Goal: Complete application form: Complete application form

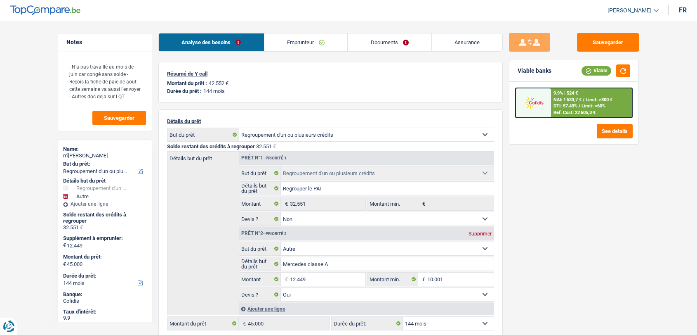
select select "refinancing"
select select "other"
select select "144"
select select "refinancing"
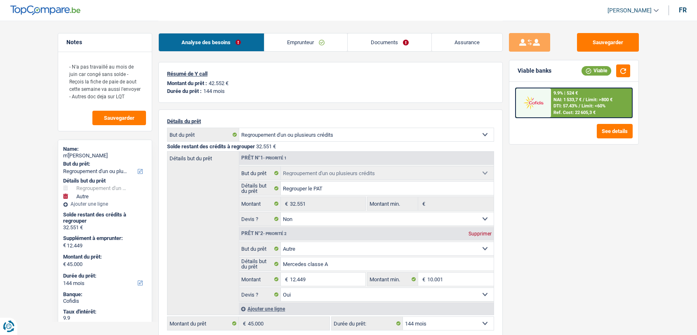
select select "refinancing"
select select "false"
select select "other"
select select "yes"
select select "144"
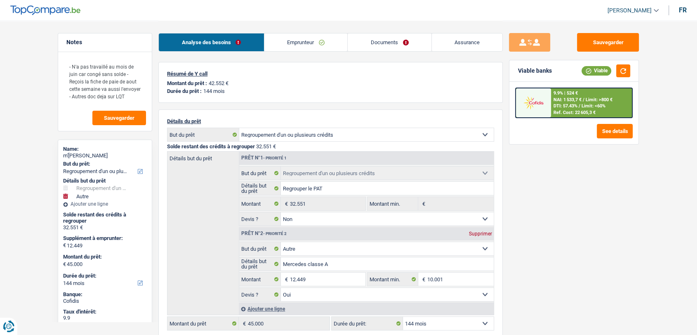
click at [567, 100] on span "NAI: 1 533,7 €" at bounding box center [568, 99] width 28 height 5
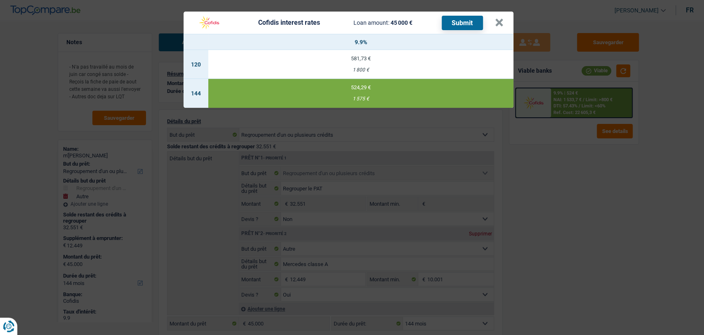
click at [503, 28] on header "Cofidis interest rates Loan amount: 45 000 € Submit ×" at bounding box center [349, 23] width 330 height 22
click at [499, 19] on button "×" at bounding box center [499, 23] width 9 height 8
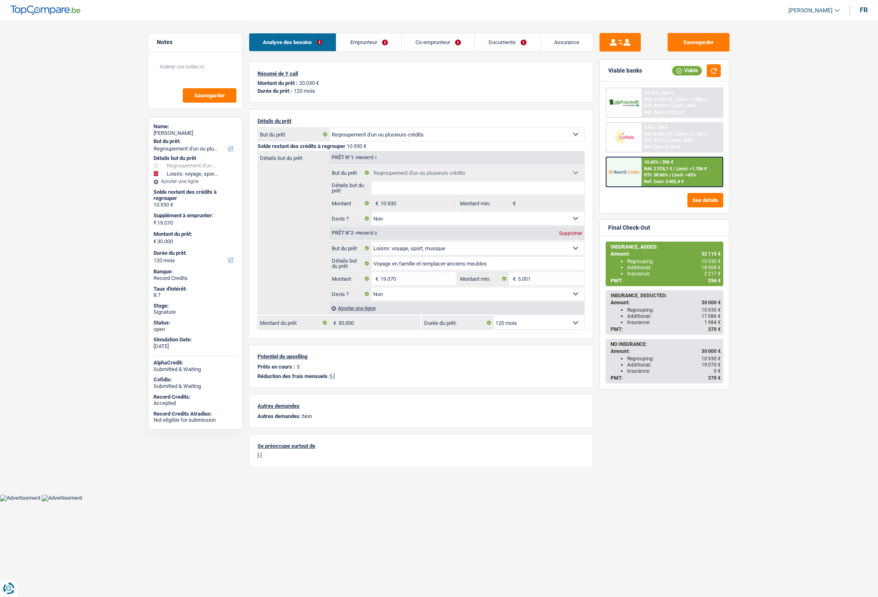
select select "refinancing"
select select "hobbies"
select select "120"
select select "32"
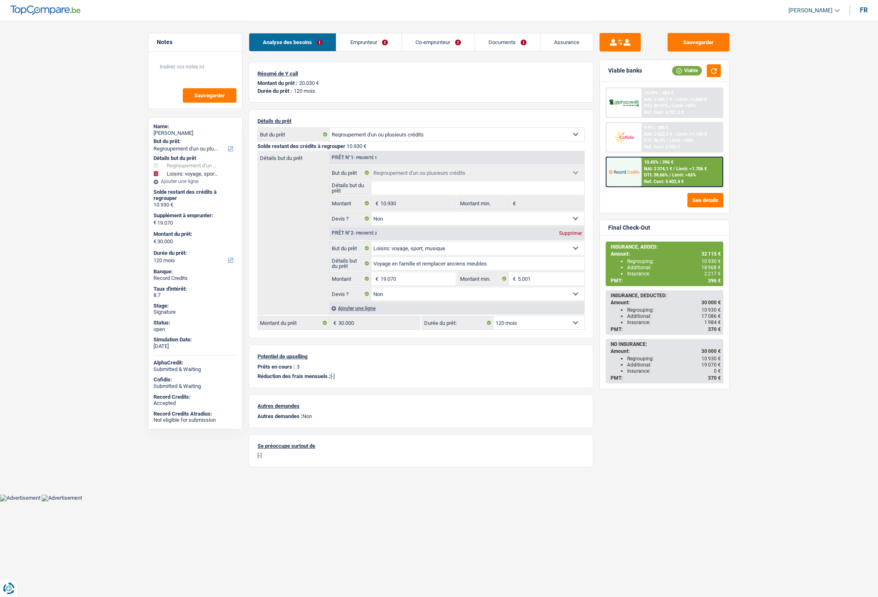
select select "married"
click at [382, 44] on link "Emprunteur" at bounding box center [368, 42] width 65 height 18
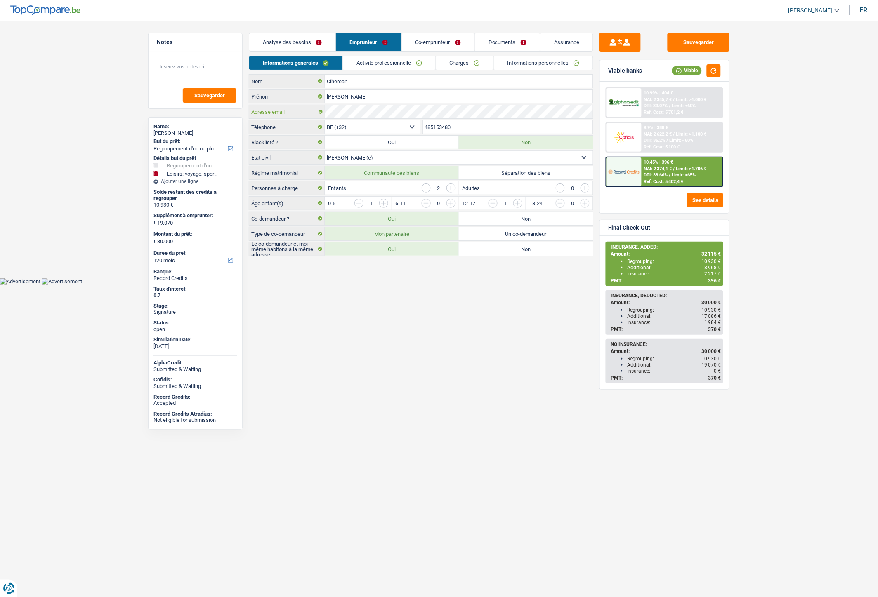
click at [307, 111] on div "Adresse email" at bounding box center [421, 111] width 344 height 13
click at [438, 126] on input "485153480" at bounding box center [508, 126] width 170 height 13
drag, startPoint x: 464, startPoint y: 125, endPoint x: 421, endPoint y: 125, distance: 43.7
click at [421, 125] on div "BE (+32) LU (+352) Sélectionner une option Téléphone 485153480 Téléphone" at bounding box center [421, 127] width 344 height 15
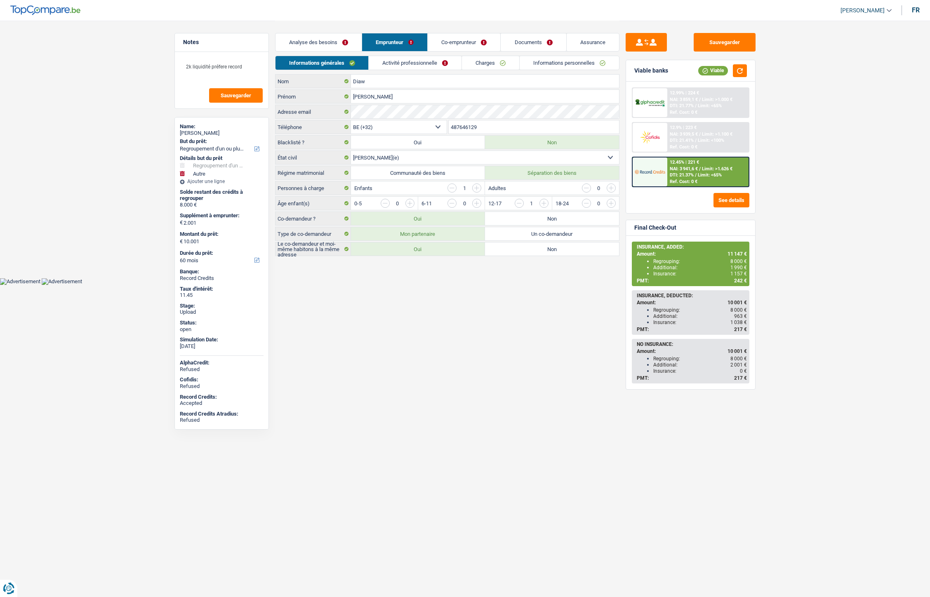
select select "refinancing"
select select "other"
select select "60"
select select "32"
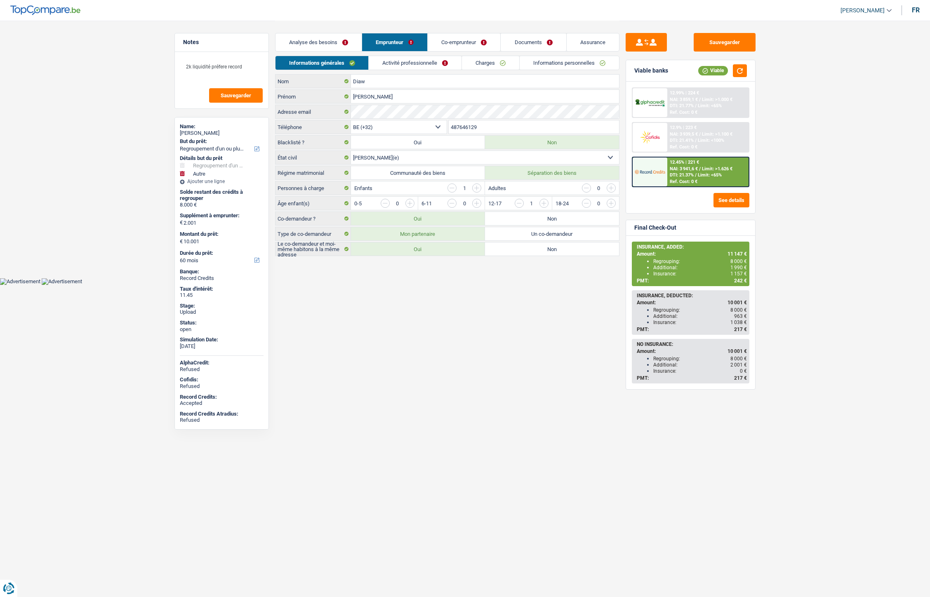
select select "married"
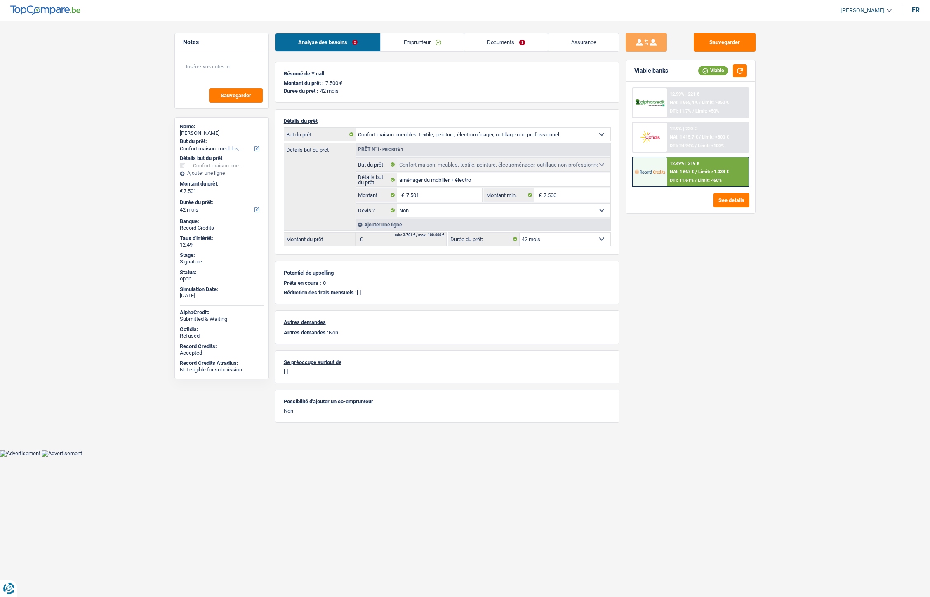
select select "household"
select select "42"
select select "32"
select select "single"
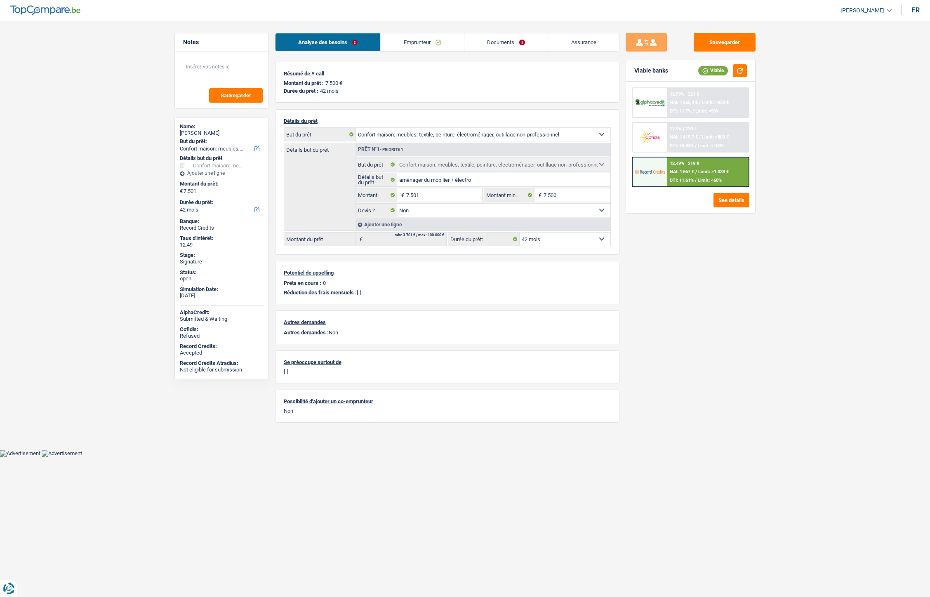
drag, startPoint x: 0, startPoint y: 0, endPoint x: 472, endPoint y: 44, distance: 473.5
click at [427, 46] on link "Emprunteur" at bounding box center [422, 42] width 83 height 18
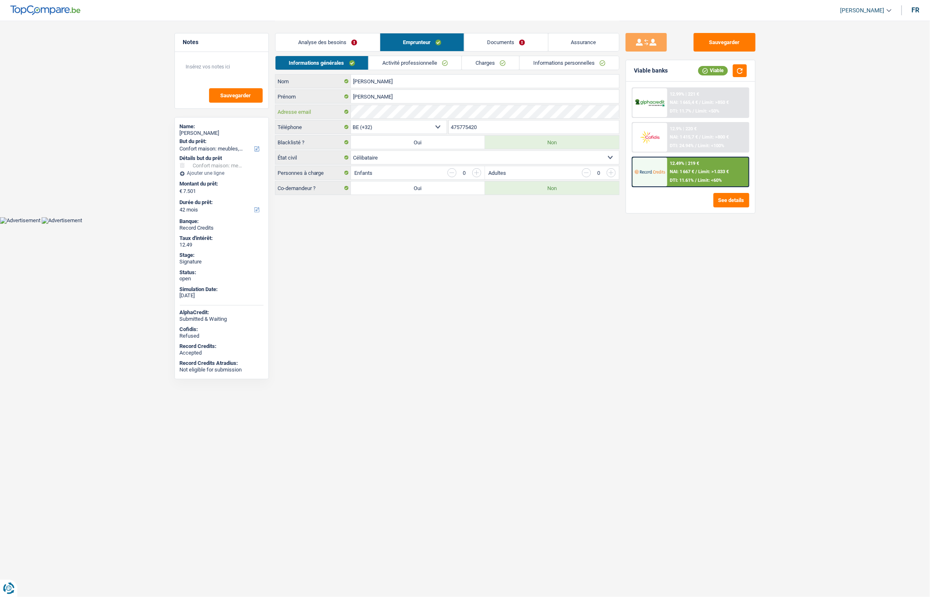
click at [340, 114] on div "Adresse email" at bounding box center [448, 111] width 344 height 13
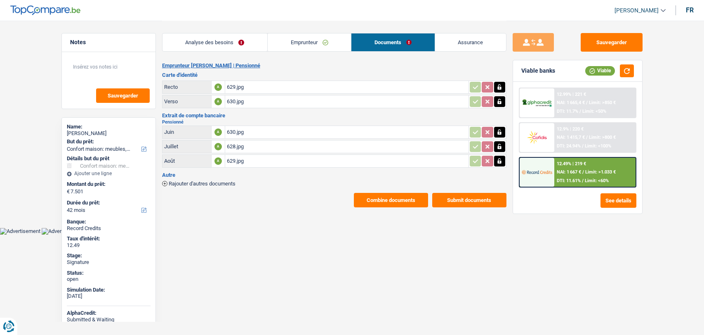
select select "household"
select select "42"
click at [227, 129] on div "630.jpg" at bounding box center [347, 132] width 240 height 12
click at [236, 159] on div "629.jpg" at bounding box center [347, 161] width 240 height 12
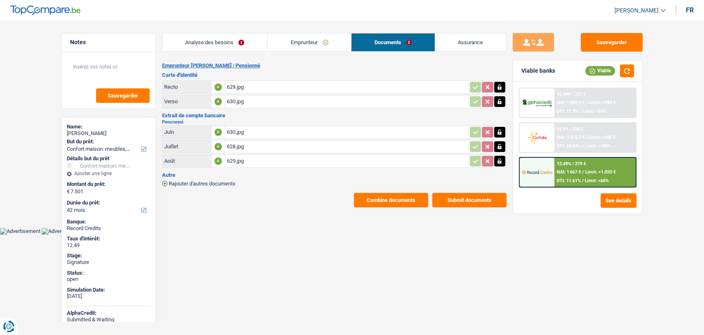
click at [297, 44] on link "Emprunteur" at bounding box center [309, 42] width 83 height 18
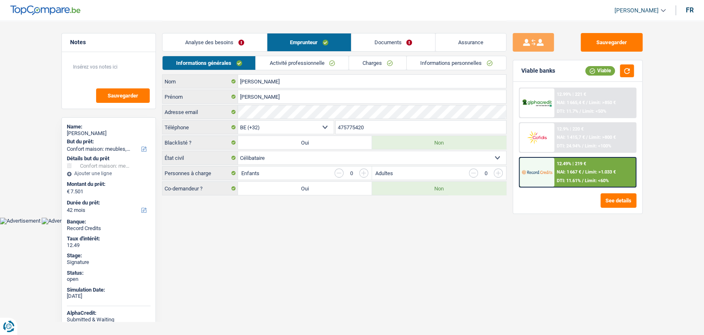
click at [291, 67] on link "Activité professionnelle" at bounding box center [302, 63] width 93 height 14
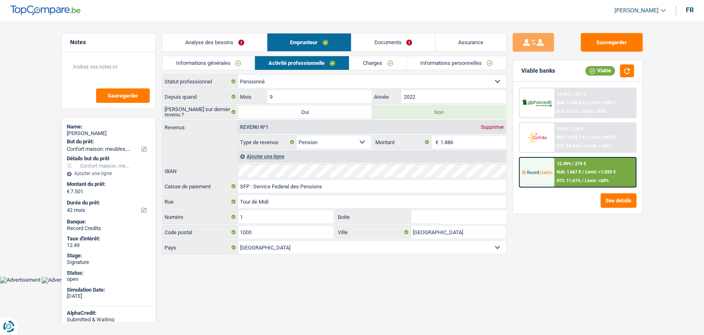
click at [387, 67] on link "Charges" at bounding box center [377, 63] width 57 height 14
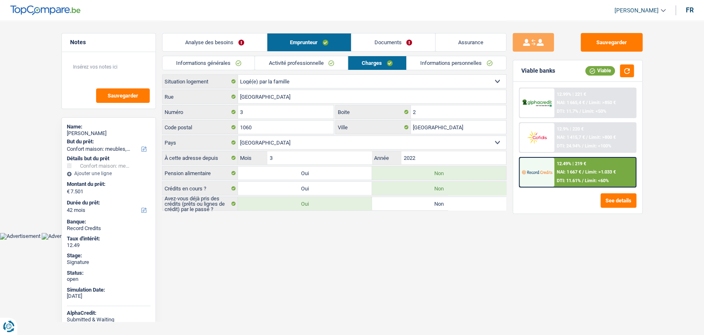
click at [328, 63] on link "Activité professionnelle" at bounding box center [301, 63] width 93 height 14
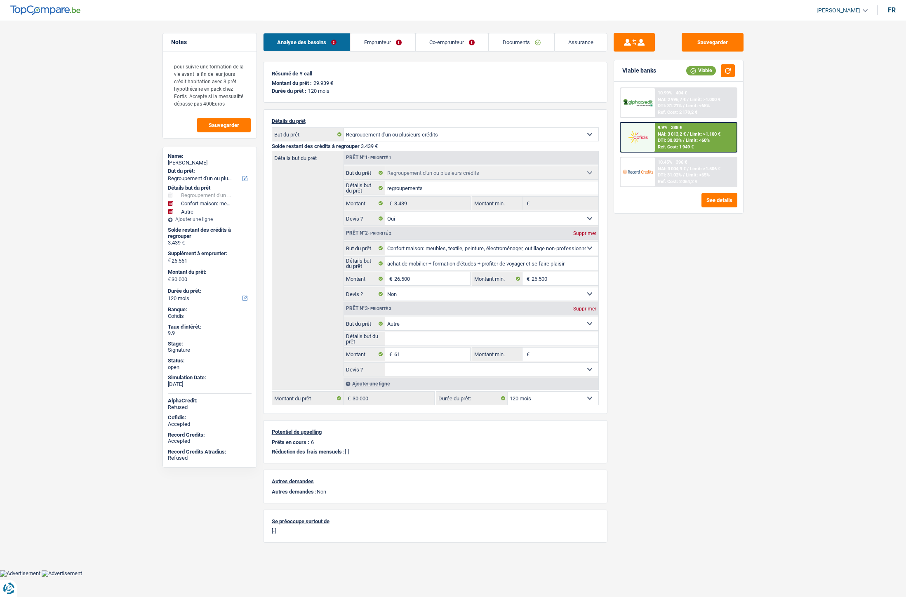
select select "refinancing"
select select "household"
select select "other"
select select "120"
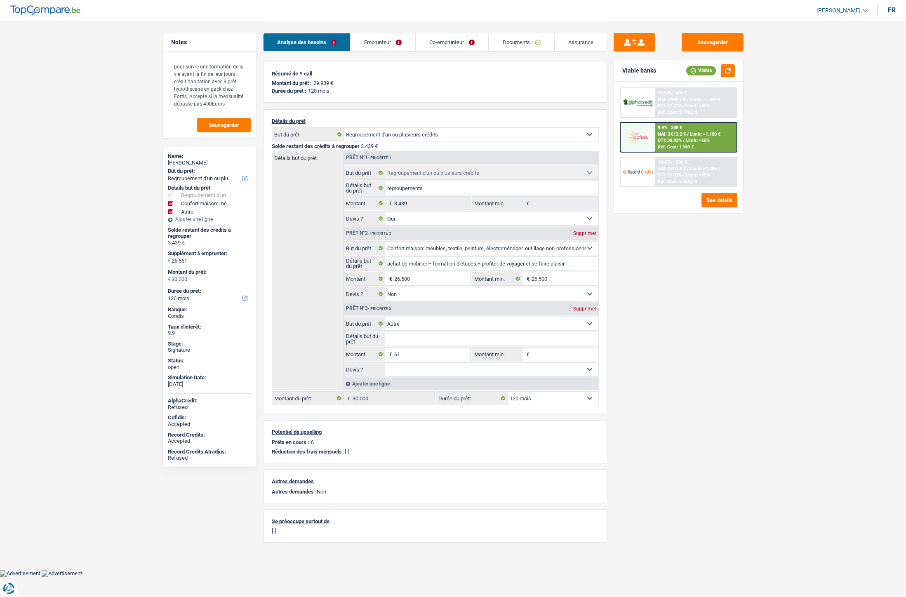
select select "refinancing"
select select "yes"
select select "household"
select select "false"
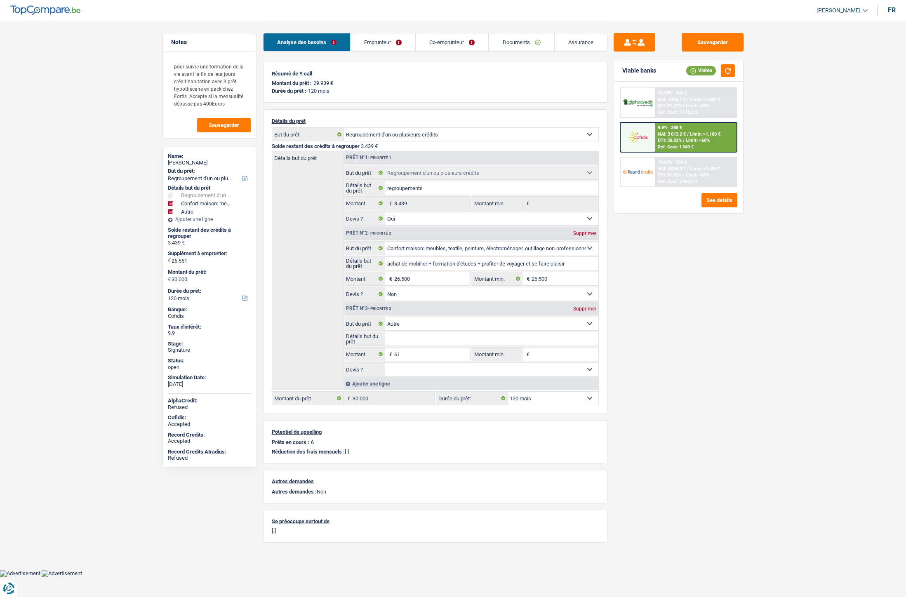
select select "other"
select select "120"
select select "ownerWithMortgage"
select select "BE"
select select "mortgage"
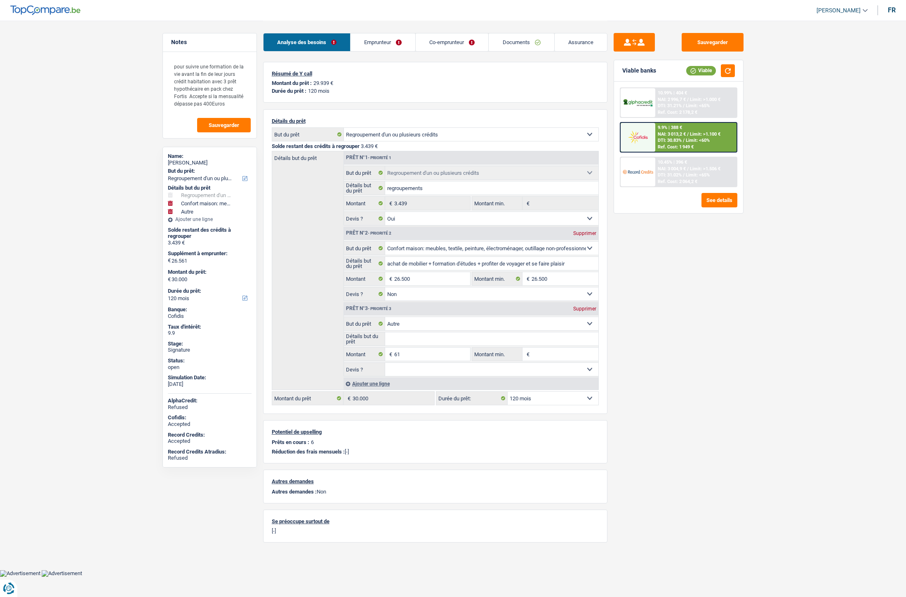
select select "360"
select select "mortgage"
select select "360"
select select "mortgage"
select select "360"
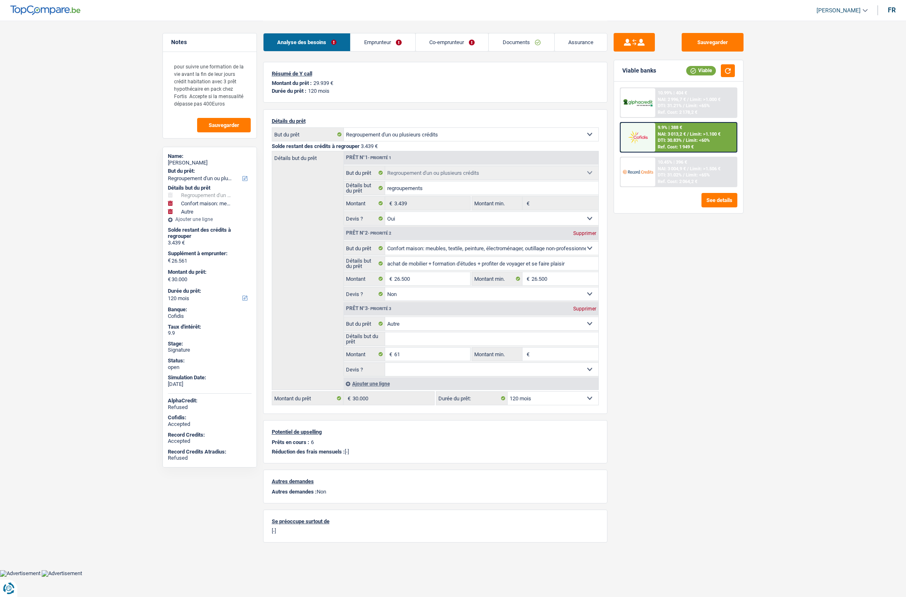
select select "carLoan"
select select "84"
select select "personalLoan"
select select "education"
select select "84"
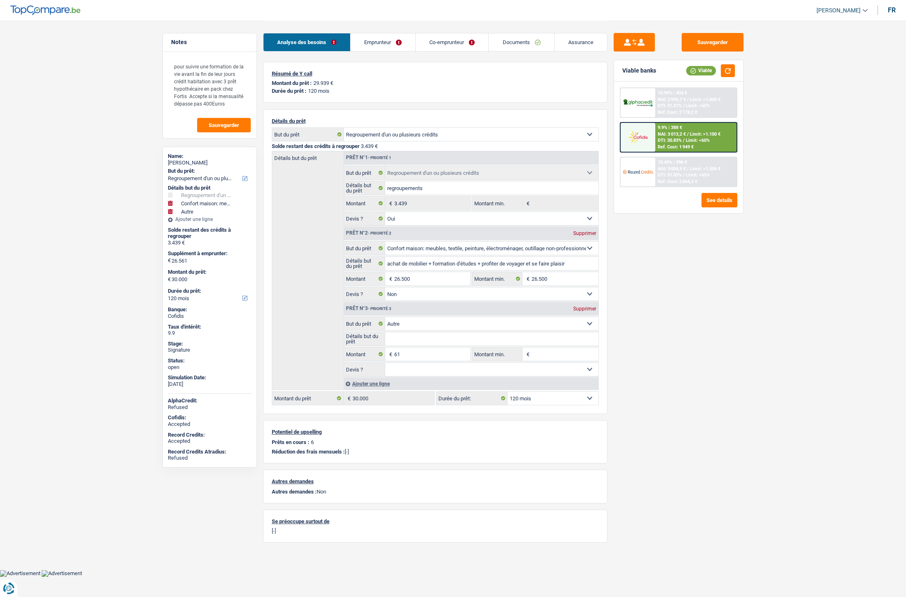
select select "cardOrCredit"
click at [357, 45] on link "Emprunteur" at bounding box center [383, 42] width 65 height 18
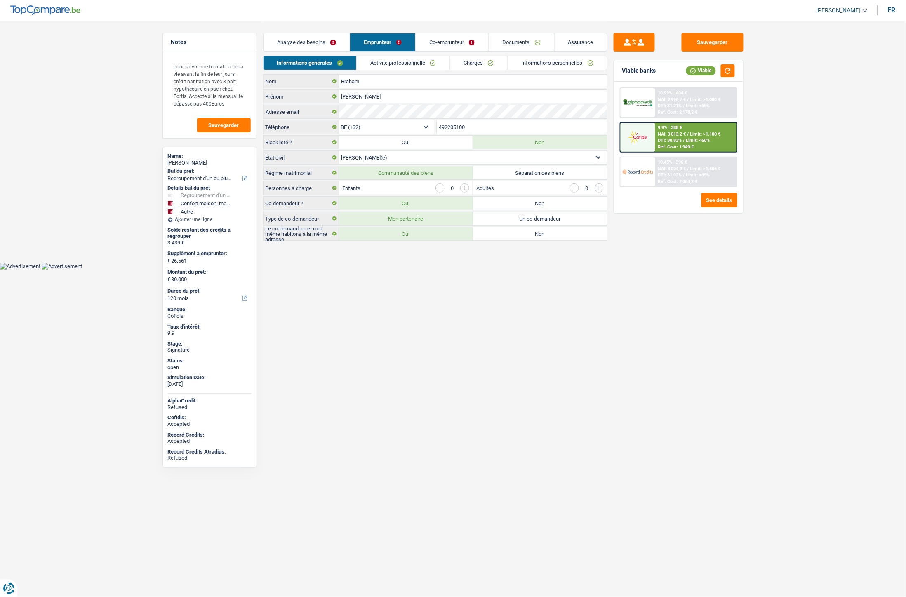
click at [469, 66] on link "Charges" at bounding box center [478, 63] width 57 height 14
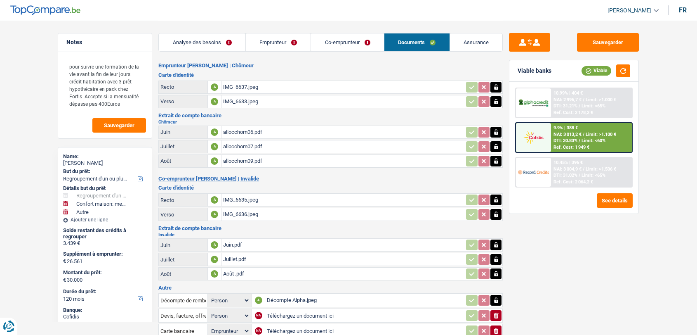
select select "refinancing"
select select "household"
select select "other"
select select "120"
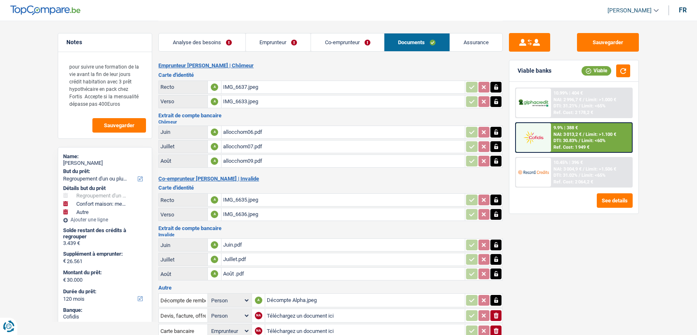
select select "applicant"
select select "coApplicant"
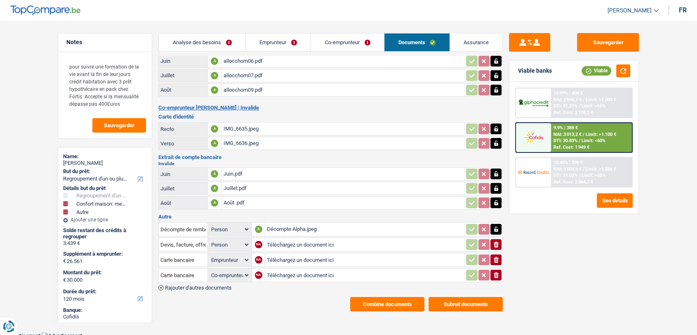
click at [289, 226] on div "Décompte Alpha.jpeg" at bounding box center [365, 229] width 196 height 12
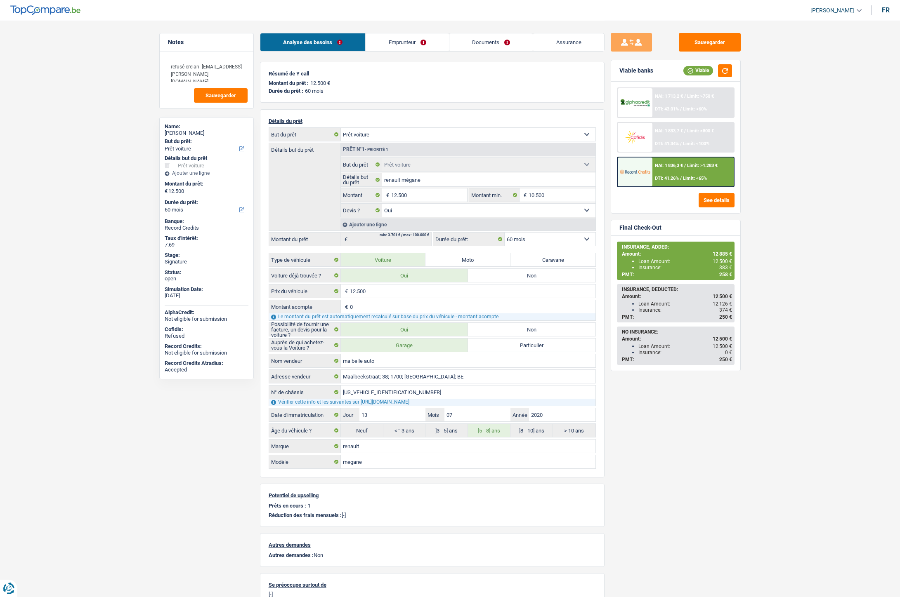
select select "car"
select select "60"
select select "car"
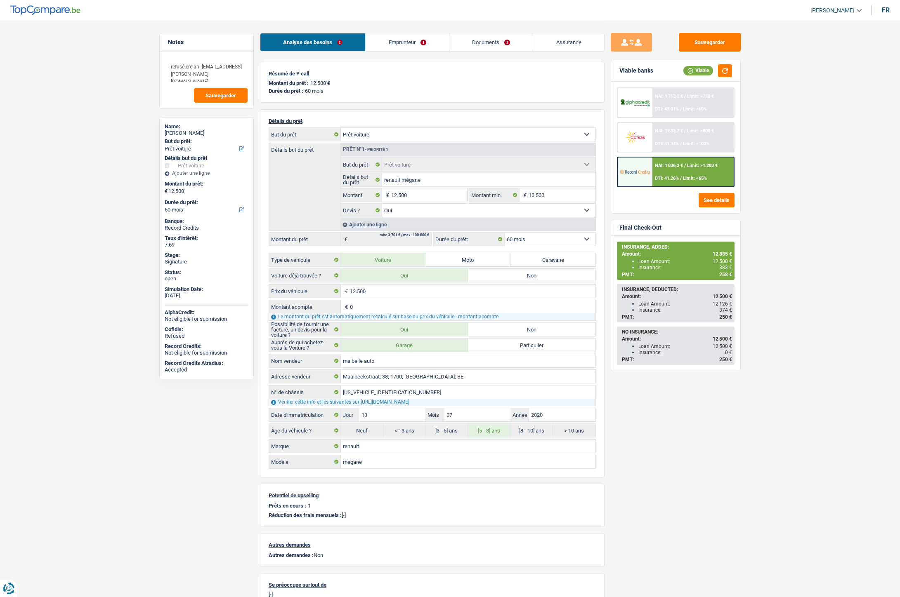
select select "yes"
select select "60"
select select "32"
select select "single"
drag, startPoint x: 0, startPoint y: 0, endPoint x: 382, endPoint y: 45, distance: 385.1
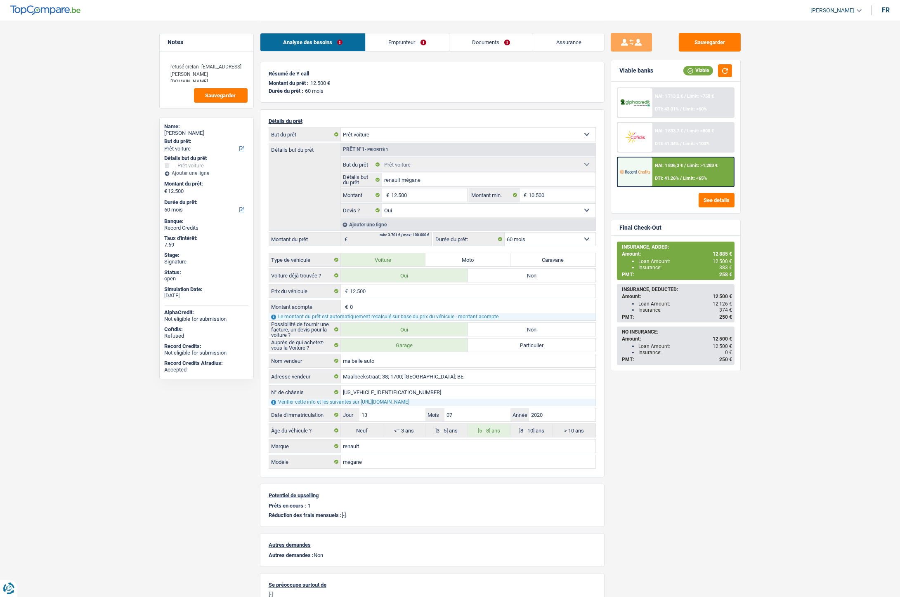
click at [382, 45] on link "Emprunteur" at bounding box center [406, 42] width 83 height 18
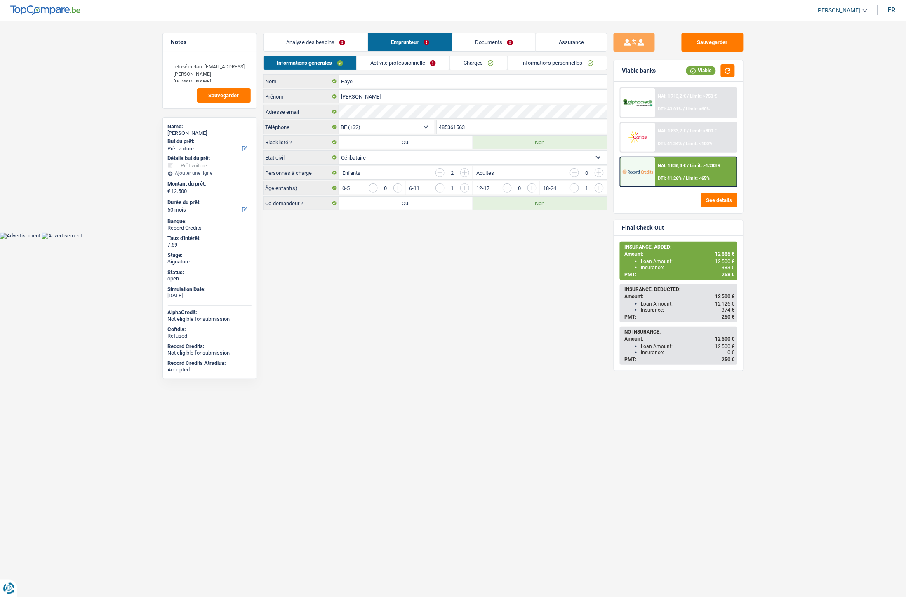
click at [490, 41] on link "Documents" at bounding box center [495, 42] width 84 height 18
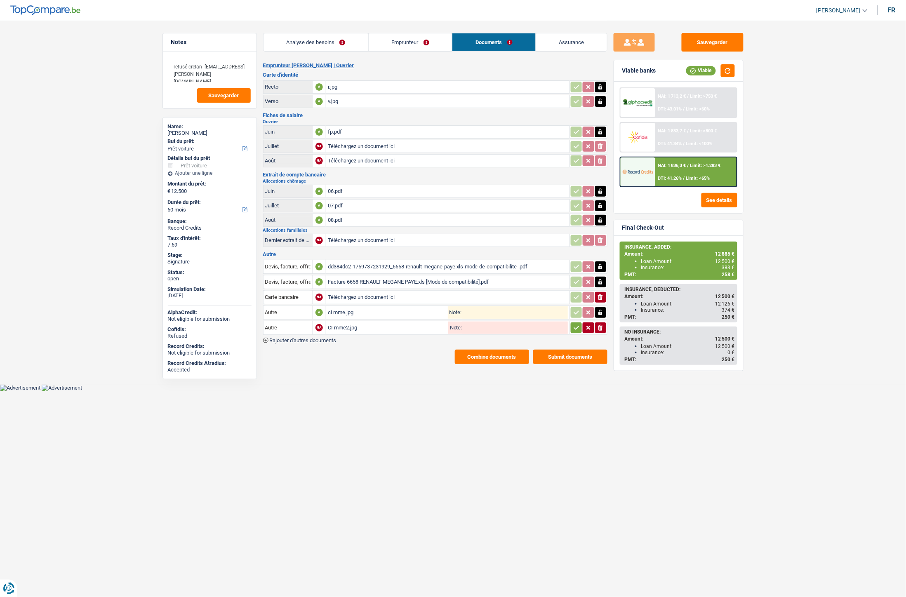
click at [351, 278] on div "Facture 6658 RENAULT MEGANE PAYE.xls [Mode de compatibilité].pdf" at bounding box center [448, 282] width 240 height 12
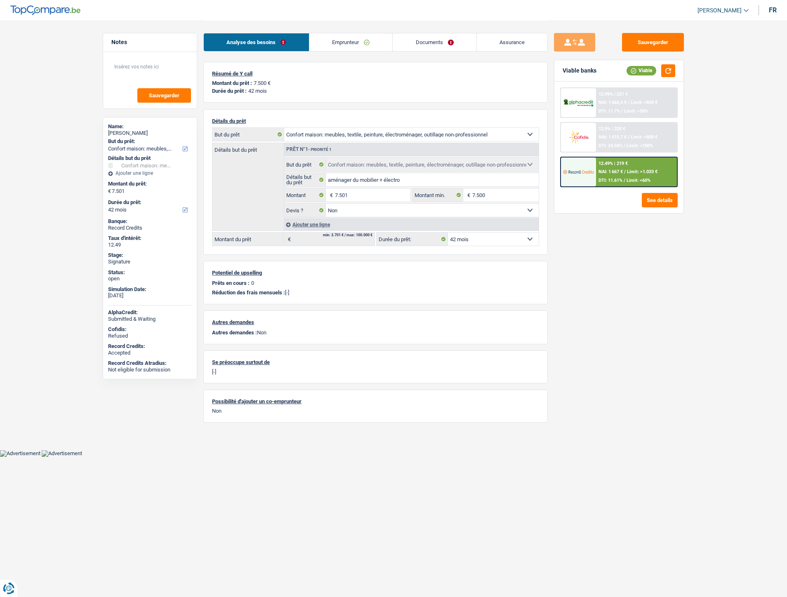
select select "household"
select select "42"
select select "household"
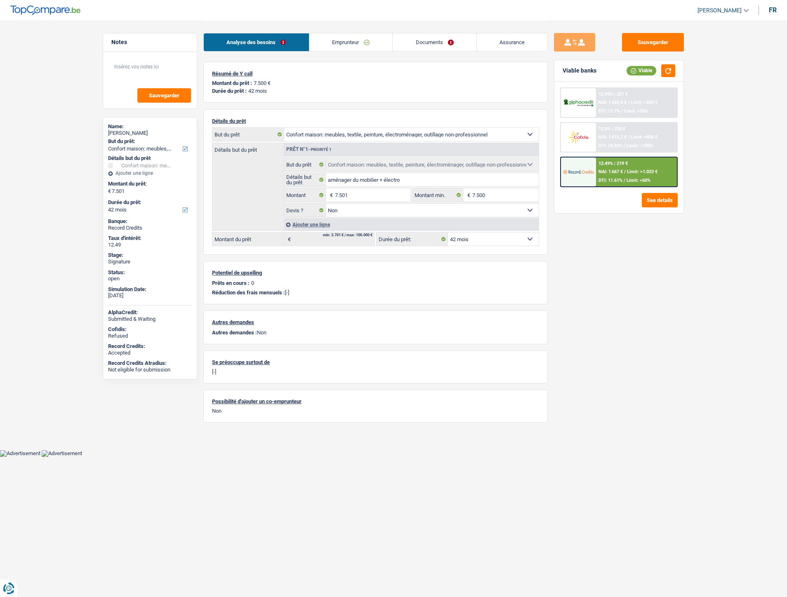
select select "false"
select select "42"
click at [431, 43] on link "Documents" at bounding box center [435, 42] width 84 height 18
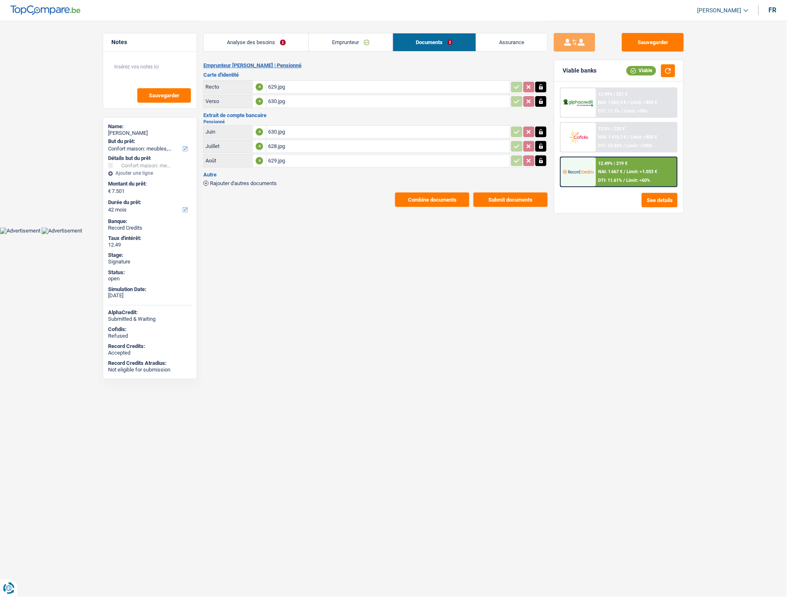
click at [269, 181] on span "Rajouter d'autres documents" at bounding box center [243, 183] width 67 height 5
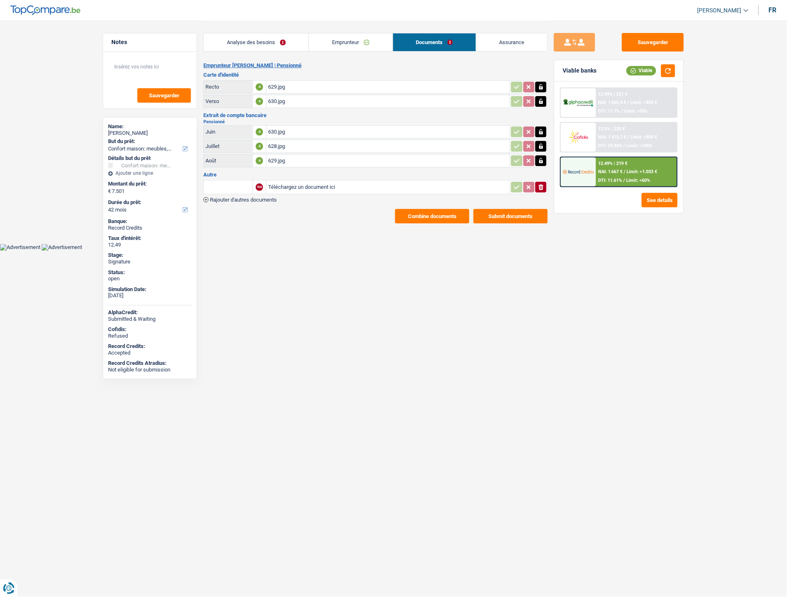
click at [261, 198] on span "Rajouter d'autres documents" at bounding box center [243, 199] width 67 height 5
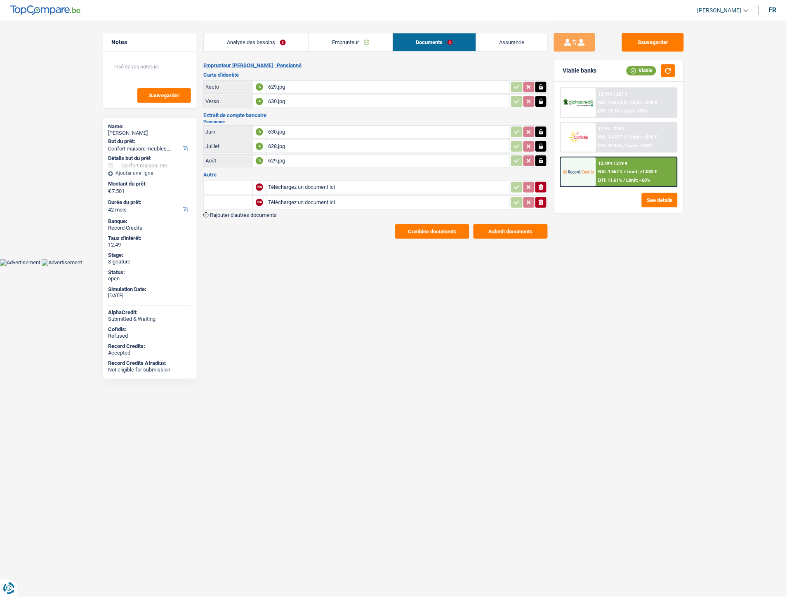
click at [254, 212] on span "Rajouter d'autres documents" at bounding box center [243, 214] width 67 height 5
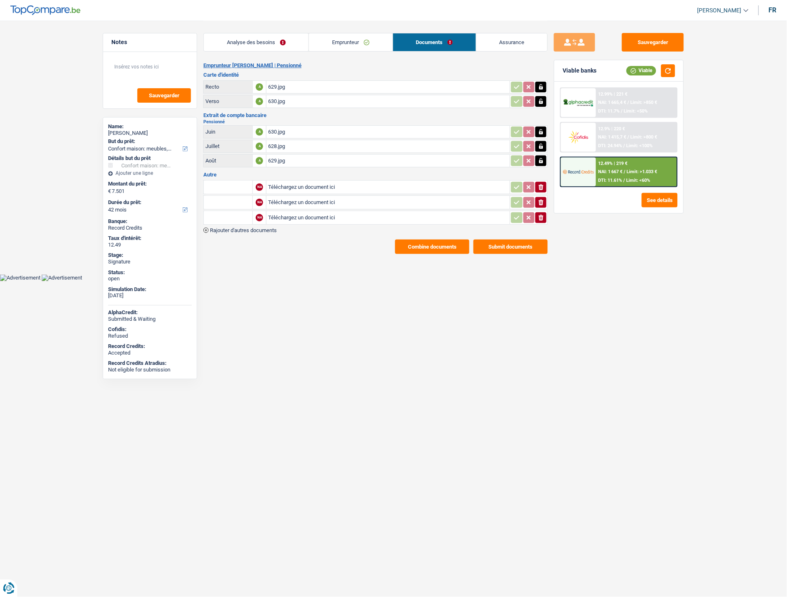
click at [302, 183] on input "Téléchargez un document ici" at bounding box center [388, 187] width 240 height 12
type input "C:\fakepath\WhatsApp Image 2025-10-10 à 16.23.49_156c8bd4.jpg"
click at [290, 198] on input "Téléchargez un document ici" at bounding box center [388, 202] width 240 height 12
type input "C:\fakepath\WhatsApp Image 2025-10-10 à 16.23.49_1b11ad31.jpg"
click at [281, 213] on input "Téléchargez un document ici" at bounding box center [388, 218] width 240 height 12
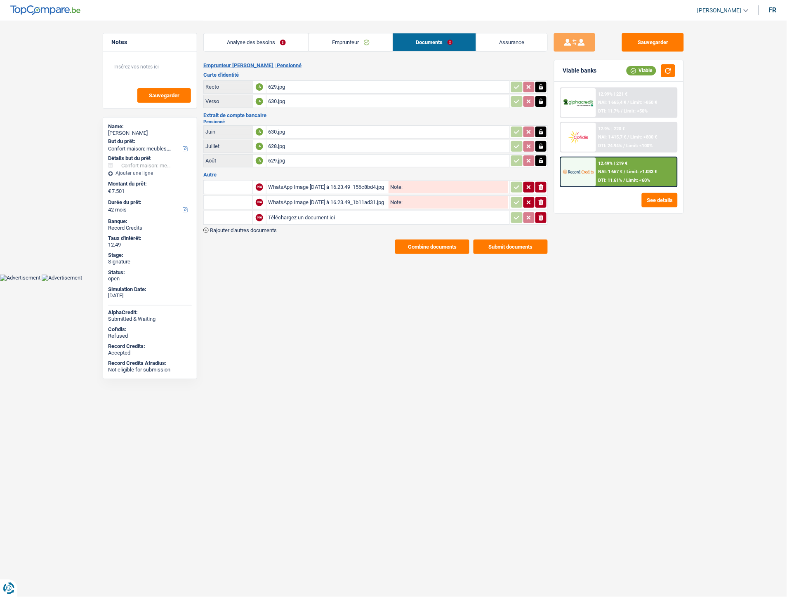
type input "C:\fakepath\Joan.pdf"
click at [221, 189] on input "text" at bounding box center [227, 187] width 45 height 13
type input "BA"
click at [217, 199] on li "Carte bancaire" at bounding box center [250, 203] width 85 height 10
click at [220, 204] on input "text" at bounding box center [227, 202] width 45 height 13
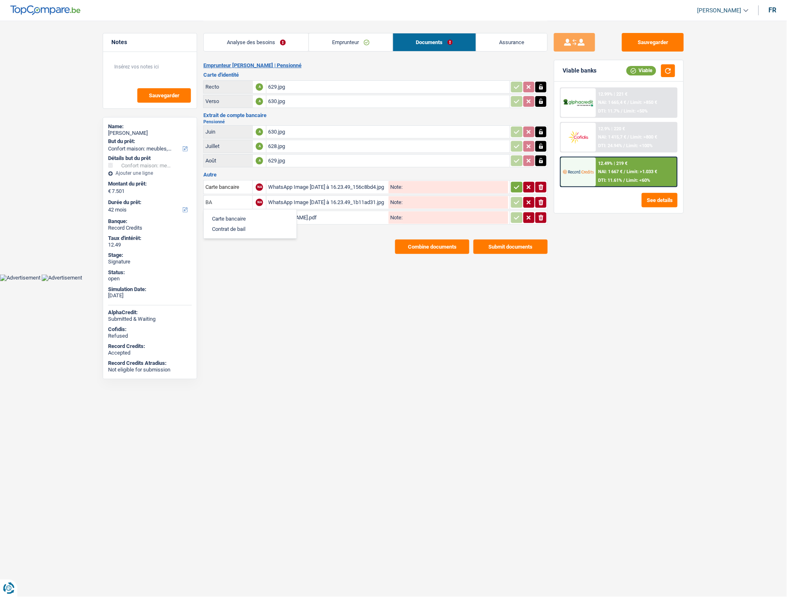
type input "BA"
click at [222, 214] on li "Carte bancaire" at bounding box center [250, 219] width 85 height 10
click at [224, 213] on input "text" at bounding box center [227, 217] width 45 height 13
type input "3"
click at [252, 253] on li "Extraits de compte de toutes les transactions 3 derniers mois" at bounding box center [286, 255] width 157 height 10
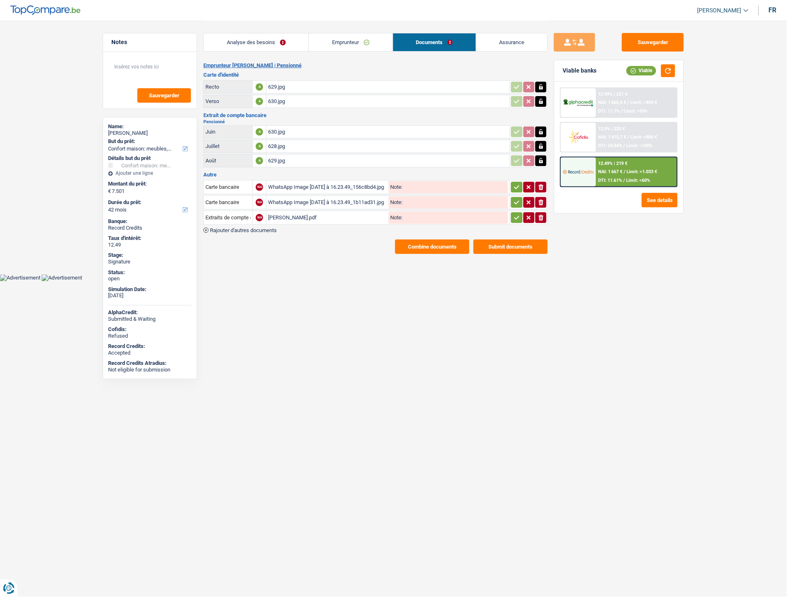
click at [516, 186] on icon "button" at bounding box center [516, 187] width 5 height 4
click at [514, 198] on icon "button" at bounding box center [517, 202] width 7 height 8
click at [517, 214] on icon "button" at bounding box center [517, 218] width 7 height 8
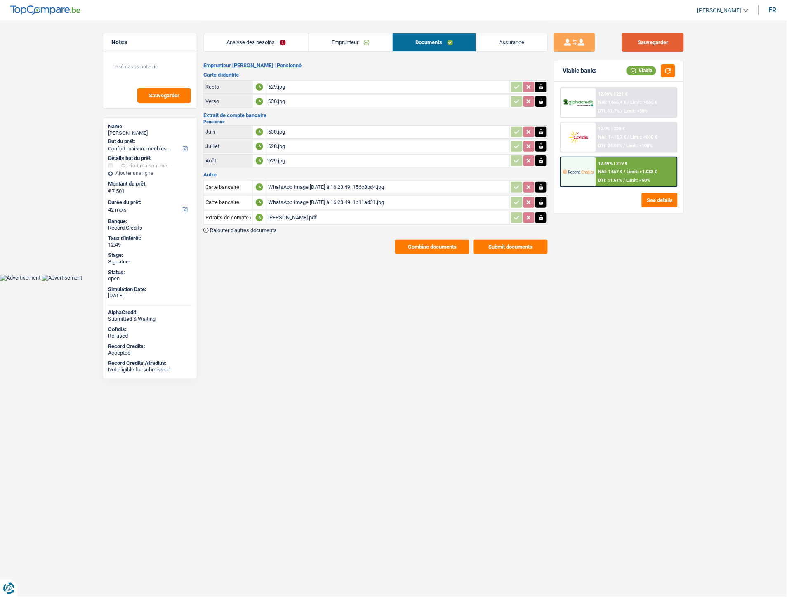
drag, startPoint x: 649, startPoint y: 44, endPoint x: 638, endPoint y: 42, distance: 11.4
click at [649, 44] on button "Sauvegarder" at bounding box center [653, 42] width 62 height 19
click at [424, 243] on button "Combine documents" at bounding box center [432, 247] width 74 height 14
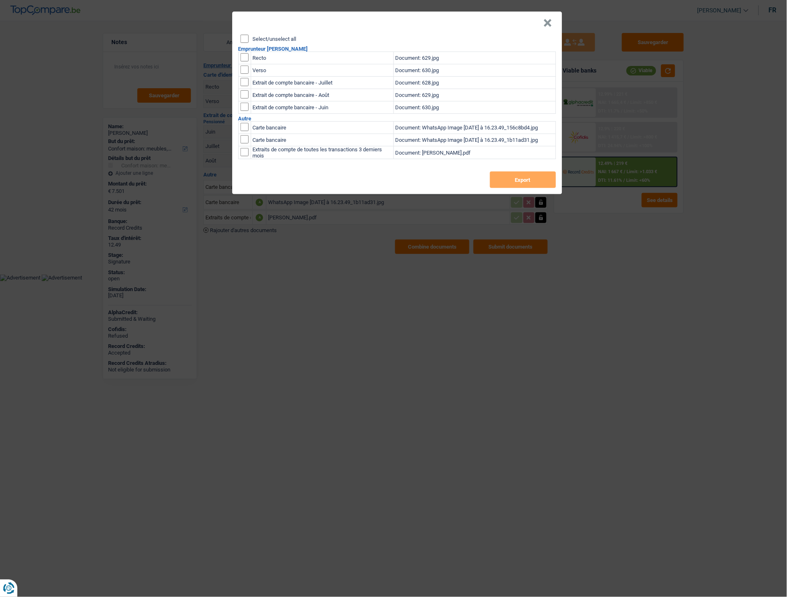
click at [245, 36] on input "Select/unselect all" at bounding box center [244, 39] width 8 height 8
checkbox input "true"
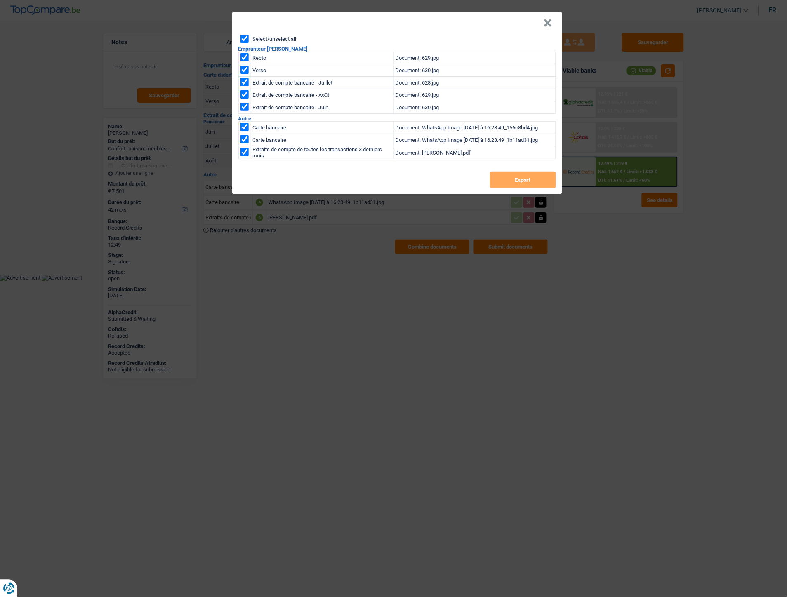
checkbox input "true"
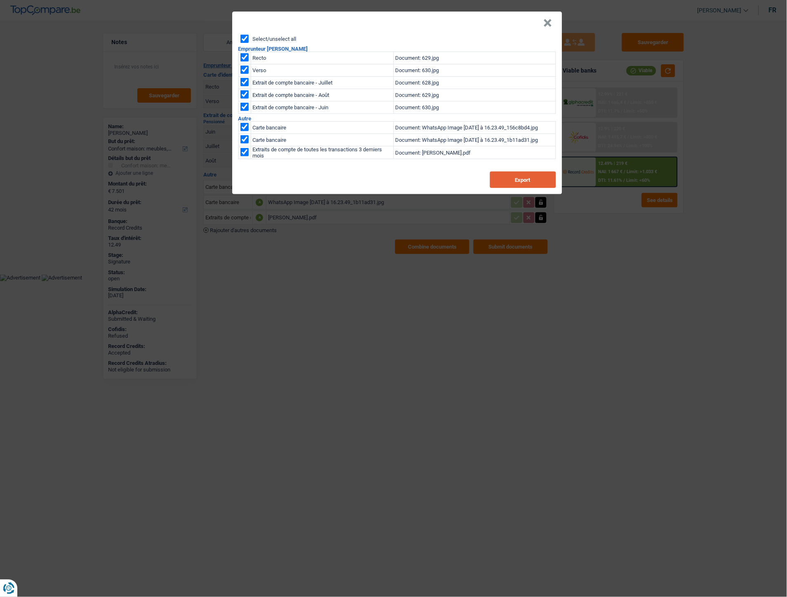
click at [533, 178] on button "Export" at bounding box center [523, 180] width 66 height 17
click at [546, 21] on button "×" at bounding box center [548, 23] width 9 height 8
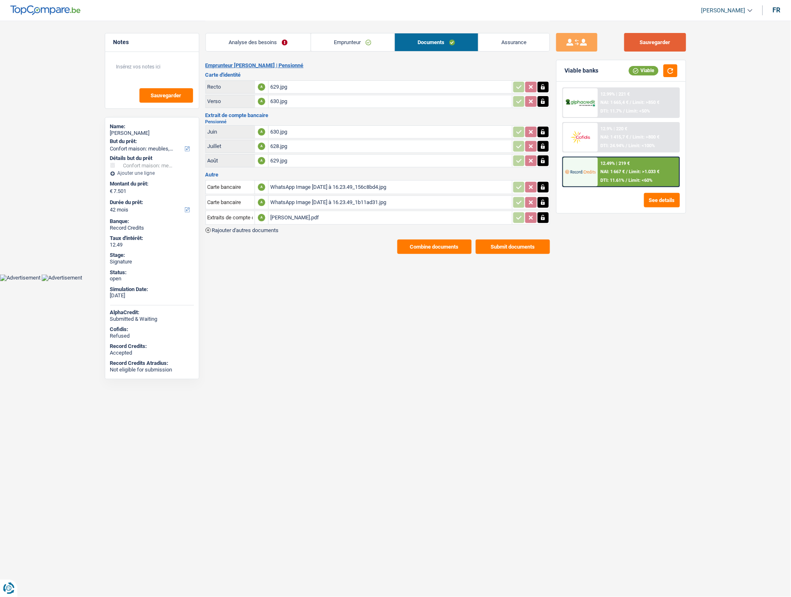
click at [653, 41] on button "Sauvegarder" at bounding box center [655, 42] width 62 height 19
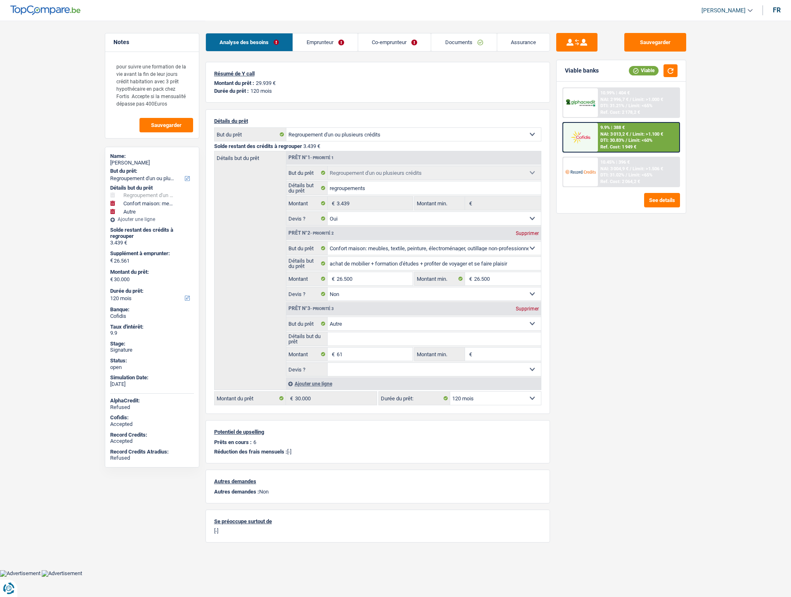
select select "refinancing"
select select "household"
select select "other"
select select "120"
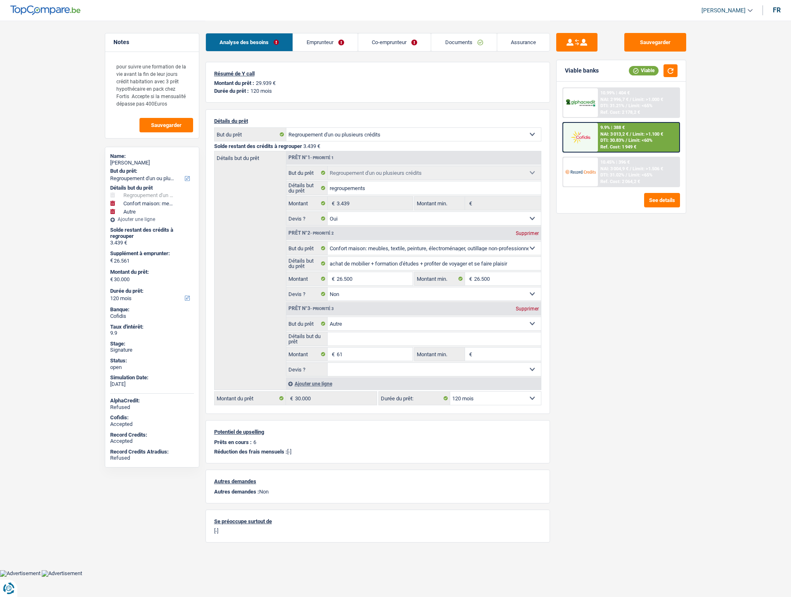
select select "applicant"
select select "coApplicant"
click at [455, 47] on link "Documents" at bounding box center [463, 42] width 65 height 18
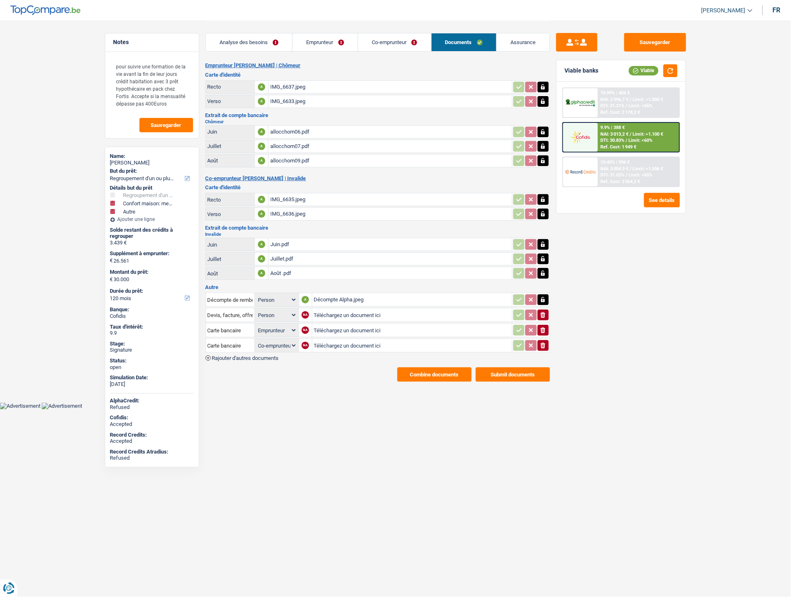
click at [542, 312] on icon "button" at bounding box center [542, 315] width 5 height 6
select select "coApplicant"
select select "applicant"
select select "coApplicant"
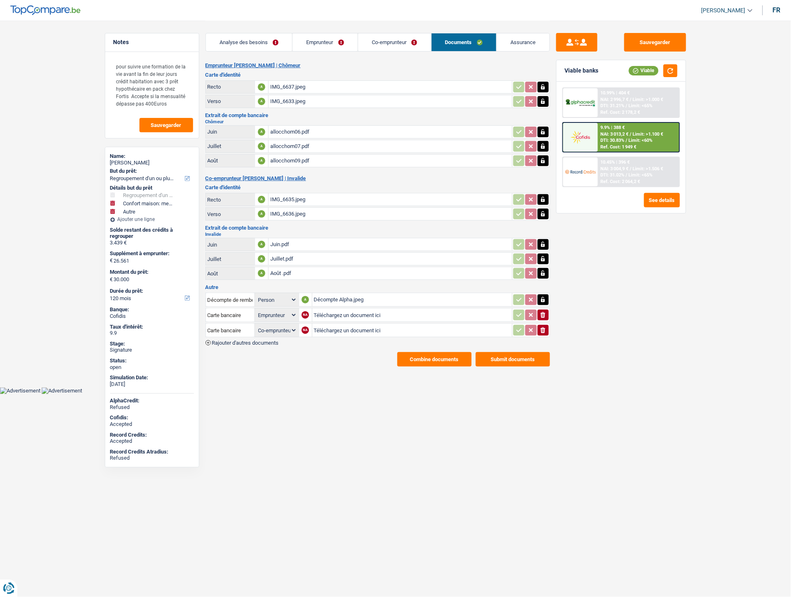
click at [359, 313] on input "Téléchargez un document ici" at bounding box center [412, 315] width 196 height 12
type input "C:\fakepath\IMG-20251010-WA0077.jpg"
click at [346, 327] on input "Téléchargez un document ici" at bounding box center [412, 330] width 196 height 12
type input "C:\fakepath\IMG-20251010-WA0078.jpg"
click at [269, 340] on span "Rajouter d'autres documents" at bounding box center [245, 342] width 67 height 5
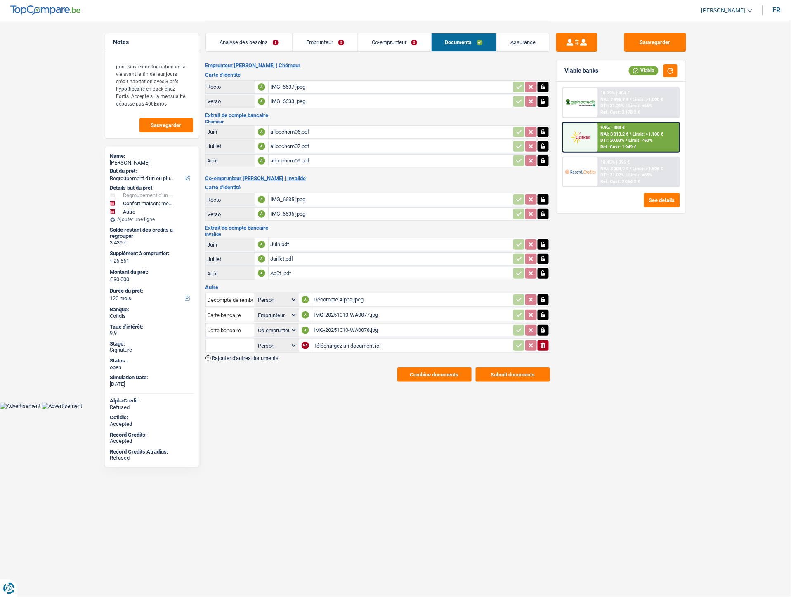
click at [323, 340] on input "Téléchargez un document ici" at bounding box center [412, 346] width 196 height 12
type input "C:\fakepath\Extrait Bancaire Braham.pdf"
click at [243, 344] on input "text" at bounding box center [229, 345] width 45 height 13
type input "3"
click at [226, 377] on li "Extraits de compte de toutes les transactions 3 derniers mois" at bounding box center [288, 382] width 157 height 10
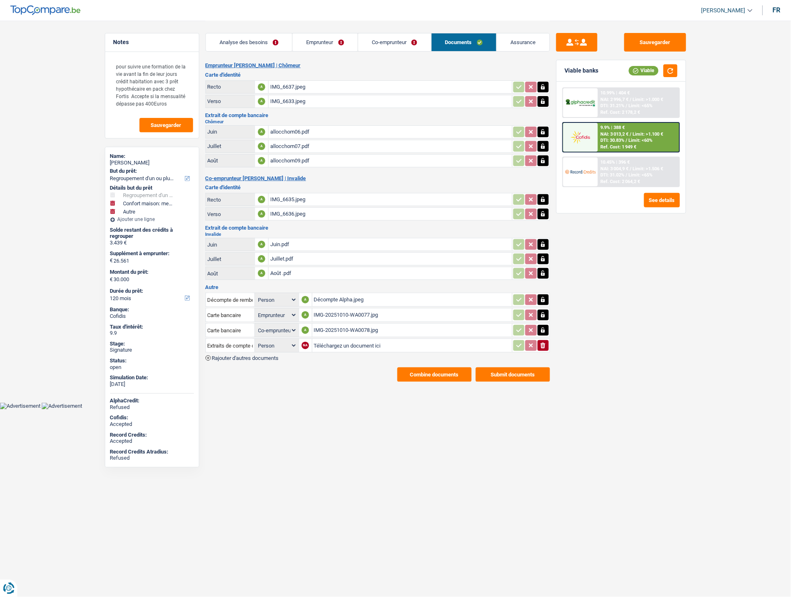
click at [328, 340] on input "Téléchargez un document ici" at bounding box center [412, 346] width 196 height 12
type input "C:\fakepath\Extrait Bancaire Braham.pdf"
click at [666, 45] on button "Sauvegarder" at bounding box center [655, 42] width 62 height 19
click at [419, 368] on button "Combine documents" at bounding box center [434, 375] width 74 height 14
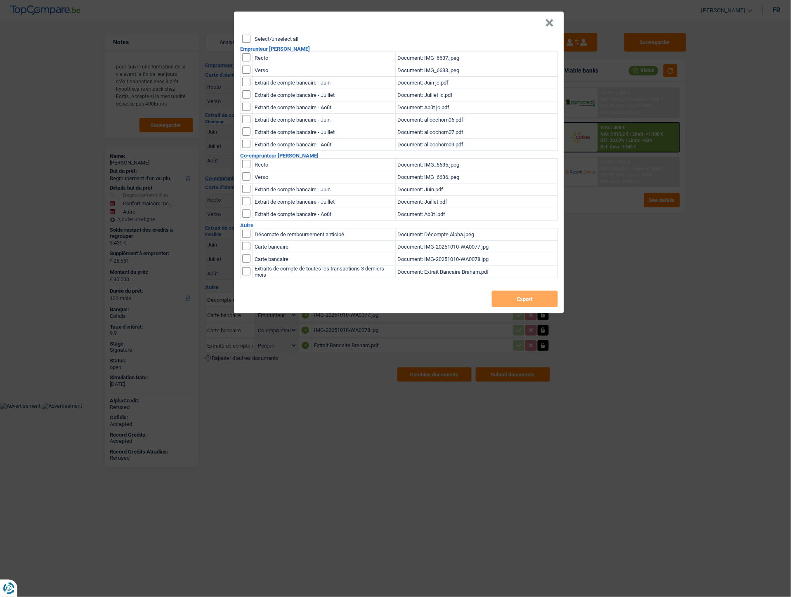
click at [246, 38] on input "Select/unselect all" at bounding box center [246, 39] width 8 height 8
checkbox input "true"
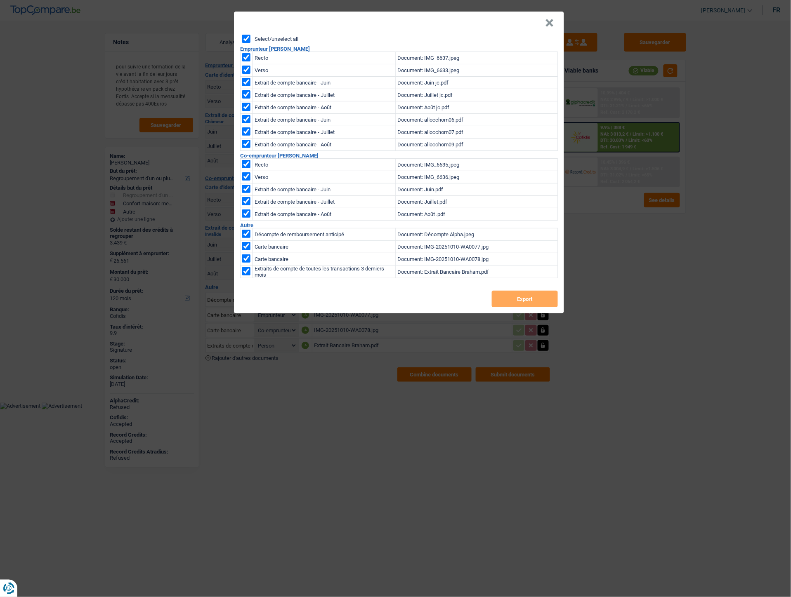
checkbox input "true"
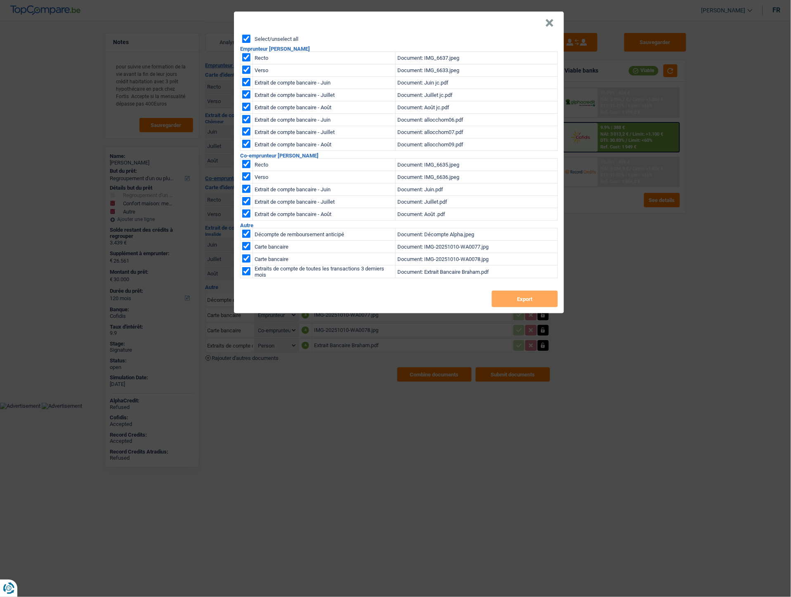
checkbox input "true"
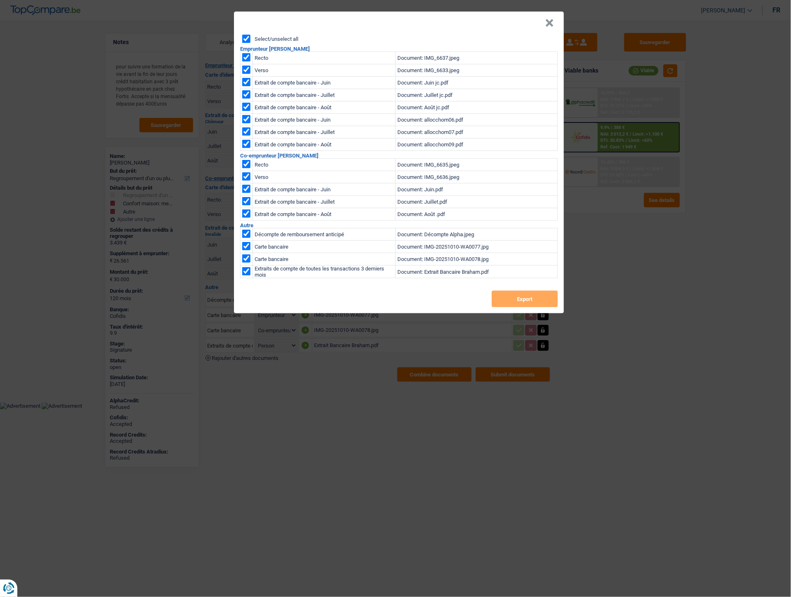
checkbox input "true"
click at [541, 295] on button "Export" at bounding box center [525, 299] width 66 height 17
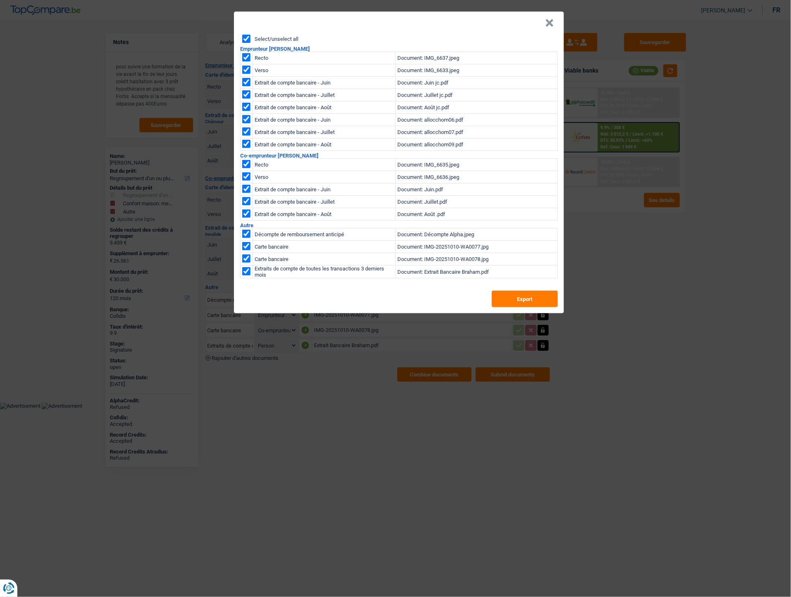
click at [551, 22] on button "×" at bounding box center [549, 23] width 9 height 8
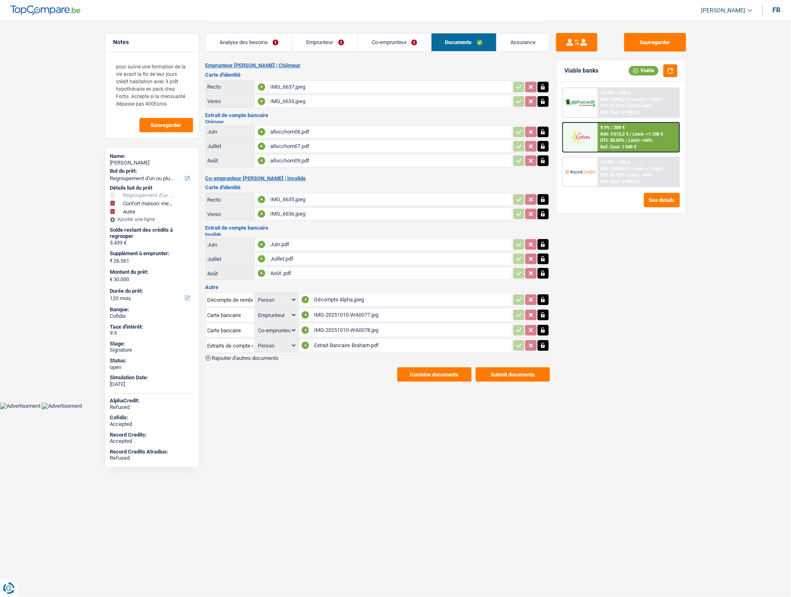
click at [623, 328] on div "Sauvegarder Viable banks Viable 10.99% | 404 € NAI: 2 996,7 € / Limit: >1.000 €…" at bounding box center [621, 308] width 142 height 551
click at [636, 133] on span "Limit: >1.100 €" at bounding box center [647, 134] width 31 height 5
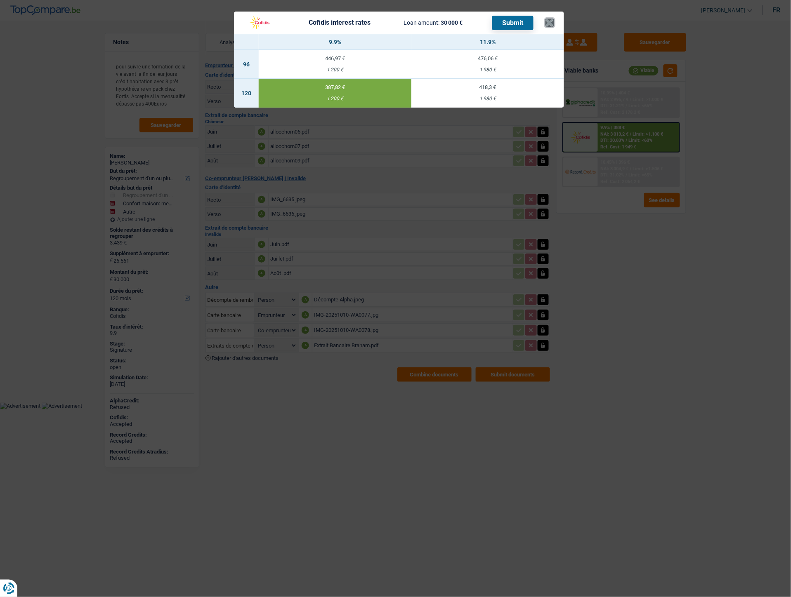
drag, startPoint x: 548, startPoint y: 26, endPoint x: 516, endPoint y: 3, distance: 39.6
click at [548, 22] on button "×" at bounding box center [549, 23] width 9 height 8
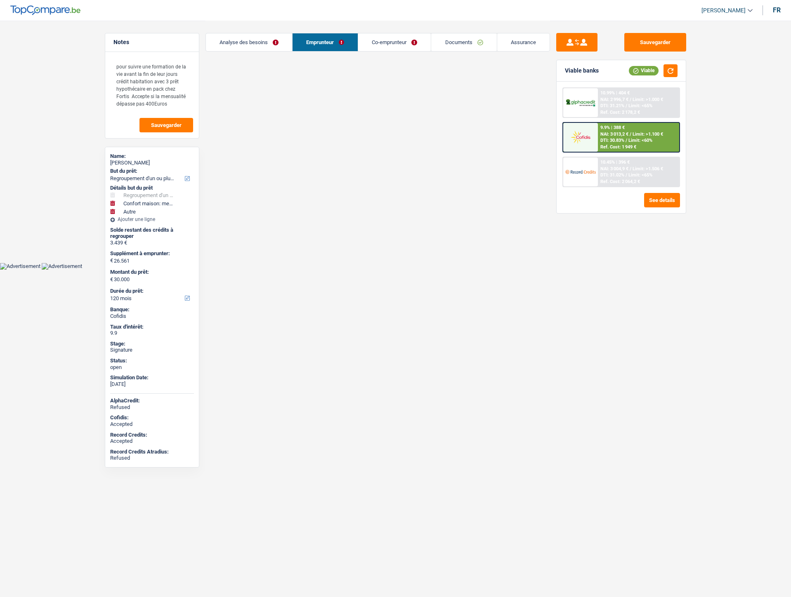
select select "refinancing"
select select "household"
select select "other"
select select "120"
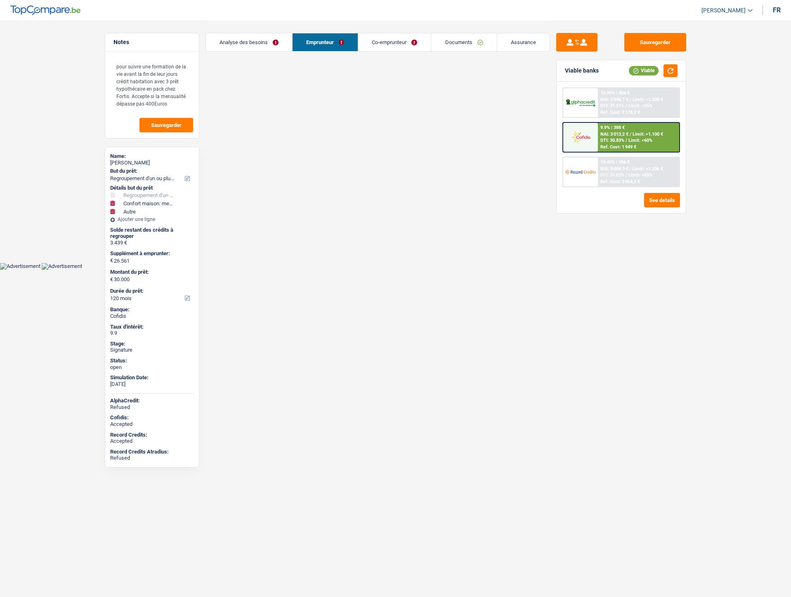
select select "32"
select select "married"
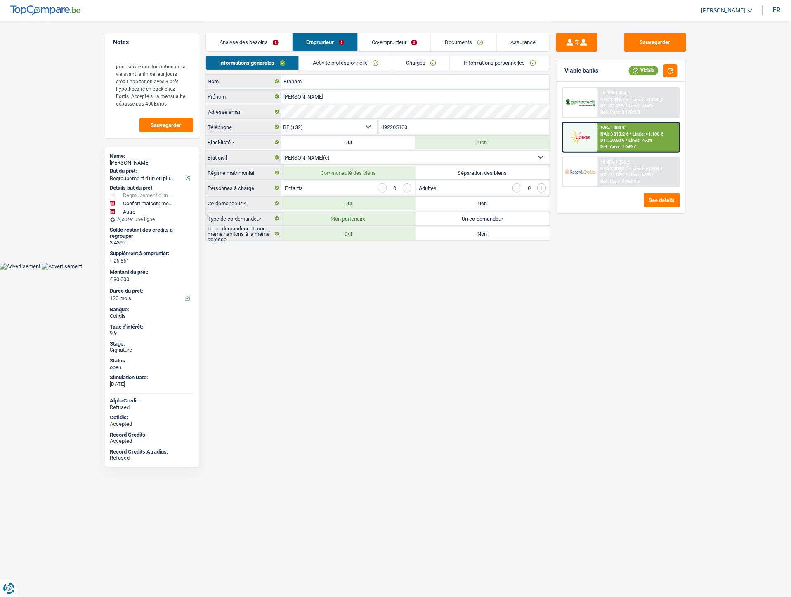
click at [489, 62] on link "Informations personnelles" at bounding box center [499, 63] width 99 height 14
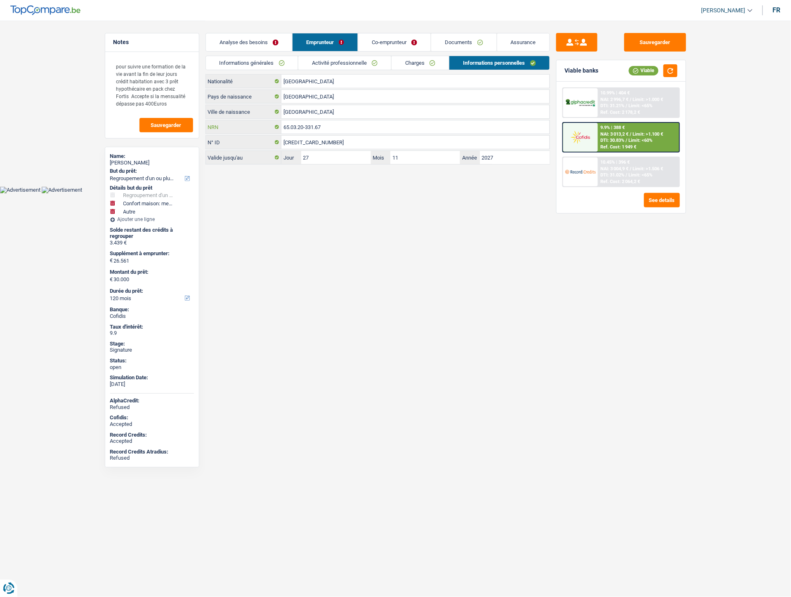
drag, startPoint x: 329, startPoint y: 127, endPoint x: 273, endPoint y: 127, distance: 56.5
click at [273, 127] on div "65.03.20-331.67 NRN" at bounding box center [378, 126] width 344 height 13
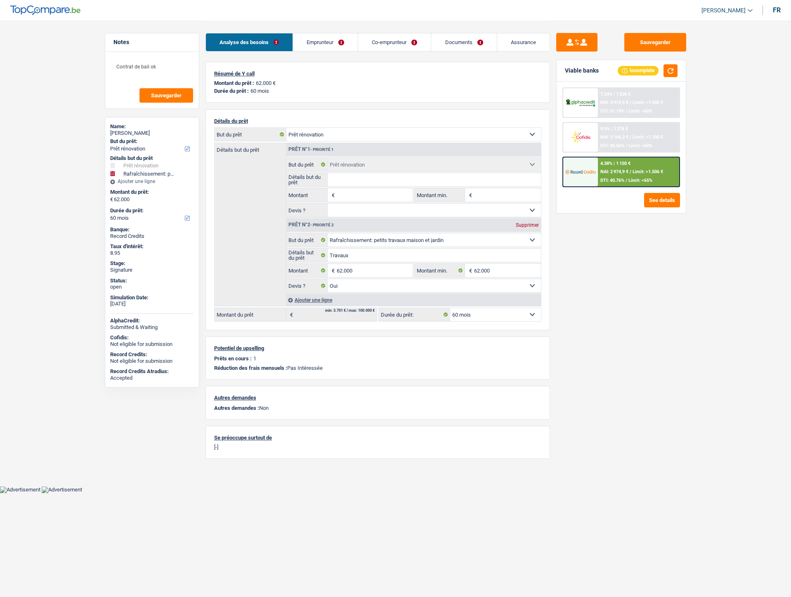
select select "renovation"
select select "houseOrGarden"
select select "60"
select select "renovation"
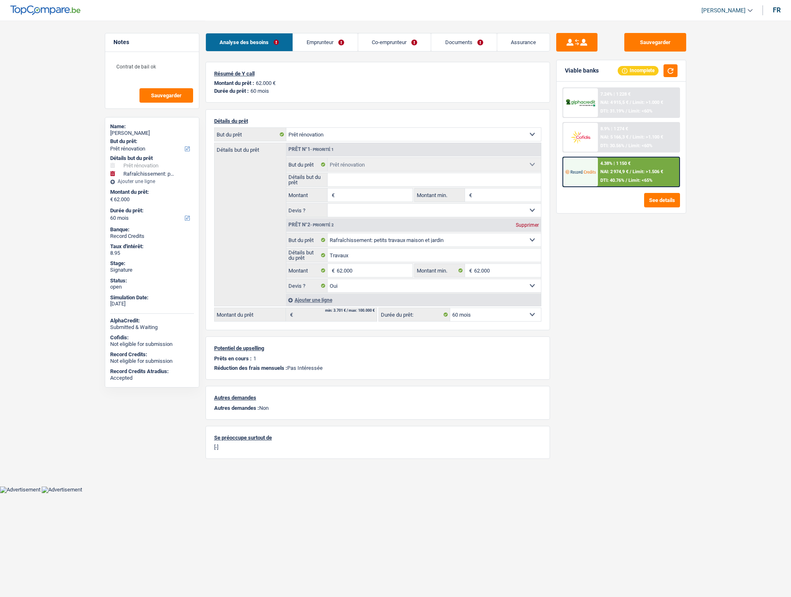
select select "renovation"
select select "houseOrGarden"
select select "yes"
select select "60"
select select "applicant"
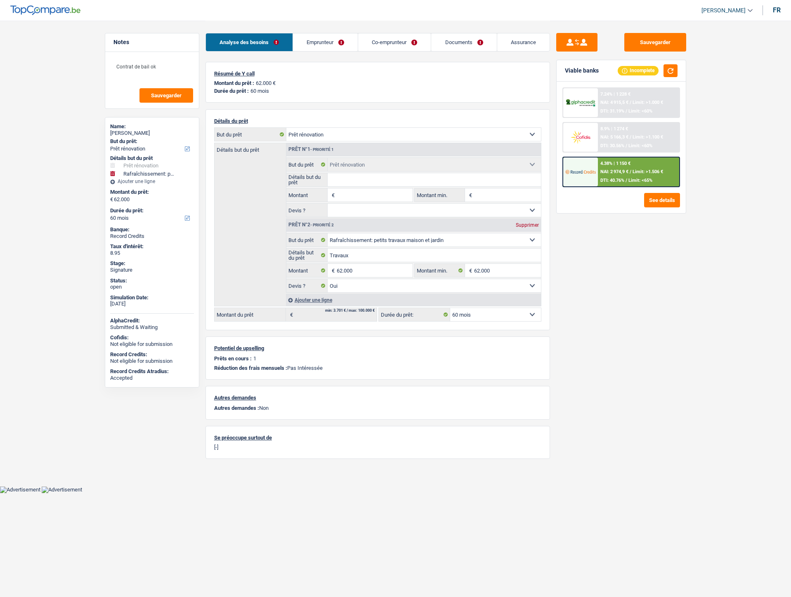
select select "coApplicant"
click at [452, 40] on link "Documents" at bounding box center [463, 42] width 65 height 18
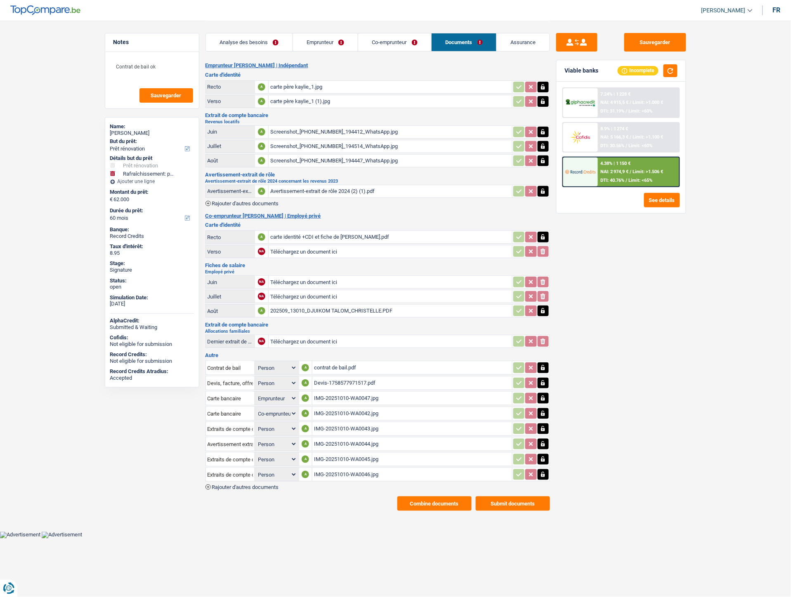
click at [332, 392] on div "IMG-20251010-WA0047.jpg" at bounding box center [412, 398] width 196 height 12
click at [329, 408] on div "IMG-20251010-WA0042.jpg" at bounding box center [412, 414] width 196 height 12
click at [327, 36] on link "Emprunteur" at bounding box center [325, 42] width 65 height 18
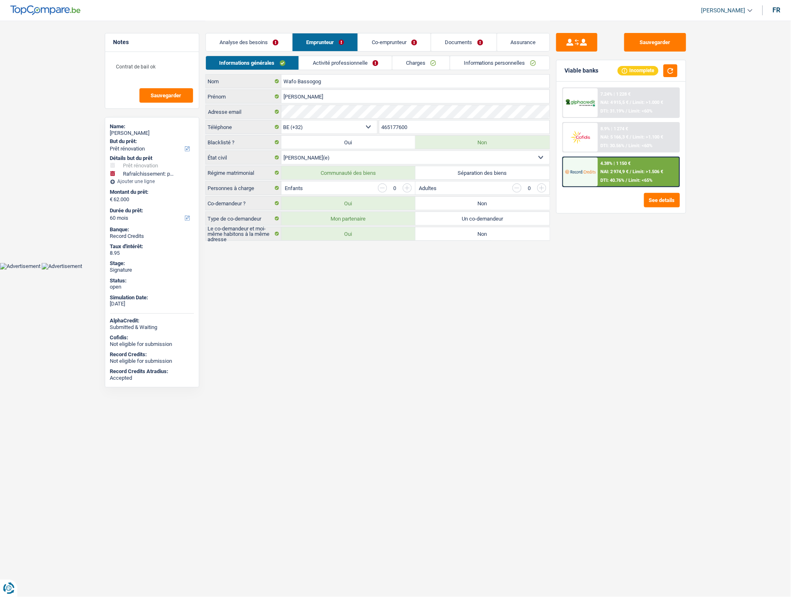
drag, startPoint x: 414, startPoint y: 129, endPoint x: 372, endPoint y: 126, distance: 42.6
click at [368, 127] on div "BE (+32) LU (+352) Sélectionner une option Téléphone 465177600 Téléphone" at bounding box center [377, 127] width 344 height 15
click at [352, 270] on html "Vous avez le contrôle de vos données Nous utilisons des cookies, tout comme nos…" at bounding box center [395, 135] width 791 height 270
click at [280, 110] on div "Adresse email" at bounding box center [378, 111] width 344 height 13
drag, startPoint x: 413, startPoint y: 127, endPoint x: 370, endPoint y: 126, distance: 42.5
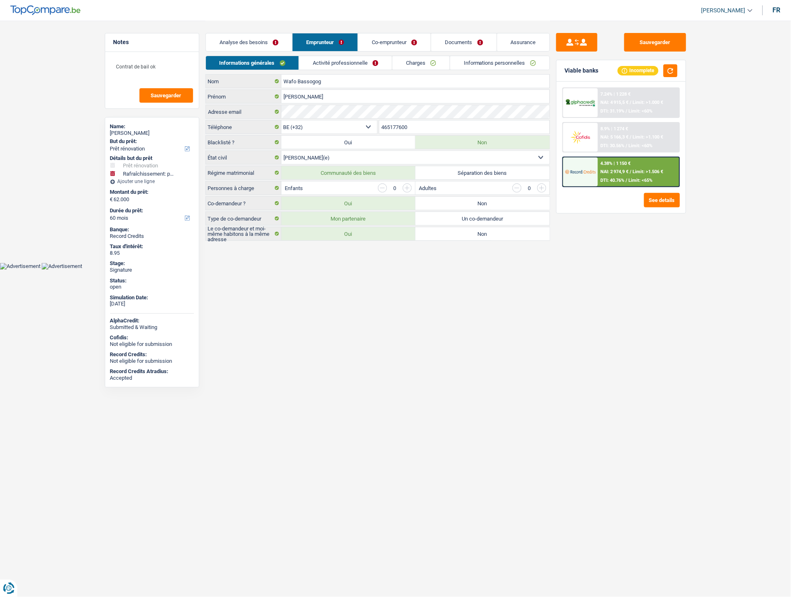
click at [370, 126] on div "BE (+32) LU (+352) Sélectionner une option Téléphone 465177600 Téléphone" at bounding box center [377, 127] width 344 height 15
